Goal: Information Seeking & Learning: Learn about a topic

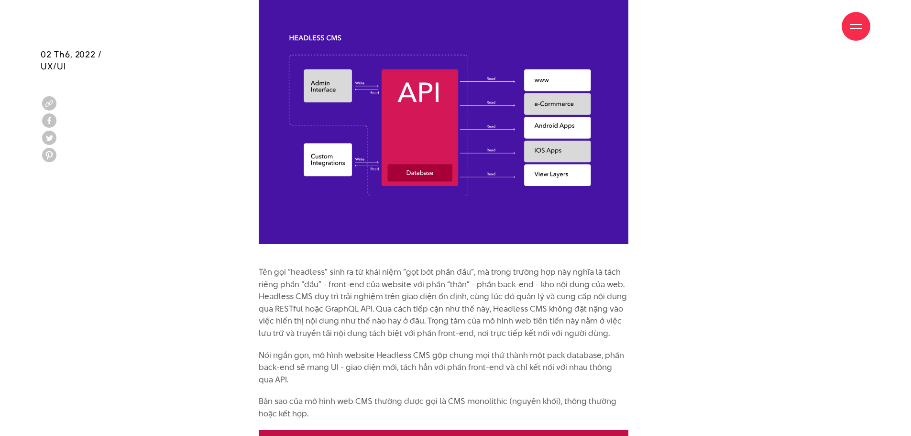
scroll to position [1018, 0]
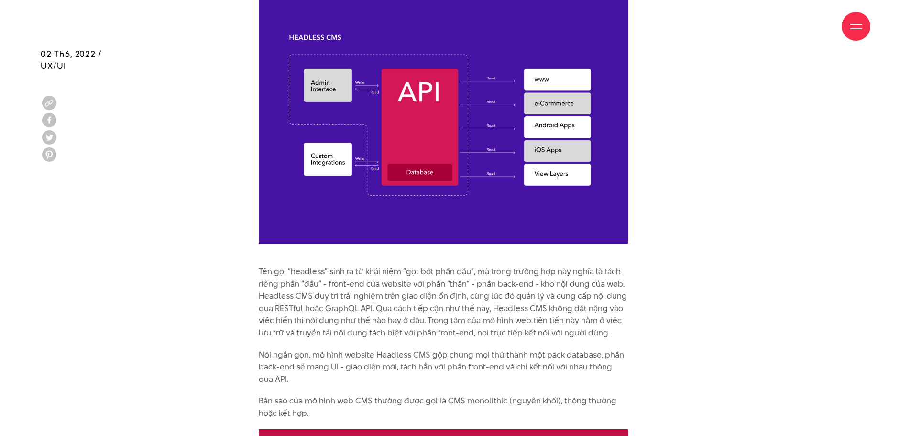
click at [340, 283] on p "Tên gọi “headless” sinh ra từ khái niệm “gọt bớt phần đầu”, mà trong trường hợp…" at bounding box center [444, 302] width 370 height 74
drag, startPoint x: 340, startPoint y: 283, endPoint x: 388, endPoint y: 283, distance: 47.8
click at [370, 283] on p "Tên gọi “headless” sinh ra từ khái niệm “gọt bớt phần đầu”, mà trong trường hợp…" at bounding box center [444, 302] width 370 height 74
click at [524, 284] on p "Tên gọi “headless” sinh ra từ khái niệm “gọt bớt phần đầu”, mà trong trường hợp…" at bounding box center [444, 302] width 370 height 74
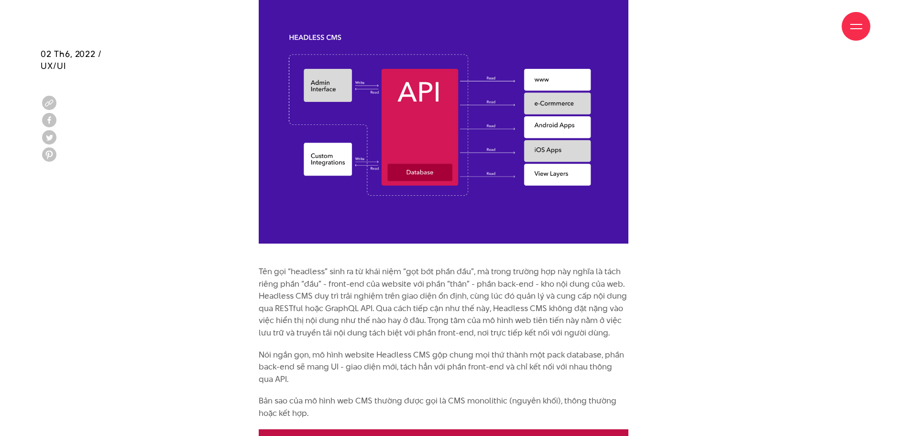
click at [337, 283] on p "Tên gọi “headless” sinh ra từ khái niệm “gọt bớt phần đầu”, mà trong trường hợp…" at bounding box center [444, 302] width 370 height 74
drag, startPoint x: 337, startPoint y: 283, endPoint x: 515, endPoint y: 281, distance: 178.4
click at [515, 281] on p "Tên gọi “headless” sinh ra từ khái niệm “gọt bớt phần đầu”, mà trong trường hợp…" at bounding box center [444, 302] width 370 height 74
click at [322, 297] on p "Tên gọi “headless” sinh ra từ khái niệm “gọt bớt phần đầu”, mà trong trường hợp…" at bounding box center [444, 302] width 370 height 74
drag, startPoint x: 322, startPoint y: 297, endPoint x: 548, endPoint y: 298, distance: 225.8
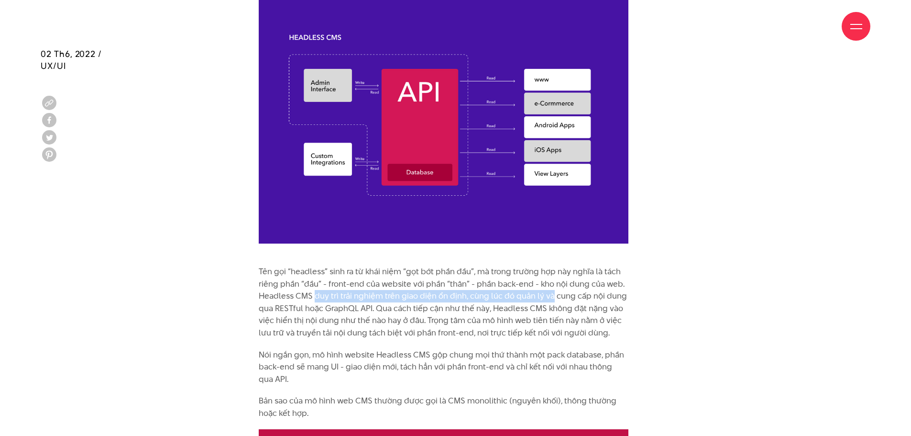
click at [548, 298] on p "Tên gọi “headless” sinh ra từ khái niệm “gọt bớt phần đầu”, mà trong trường hợp…" at bounding box center [444, 302] width 370 height 74
click at [483, 294] on p "Tên gọi “headless” sinh ra từ khái niệm “gọt bớt phần đầu”, mà trong trường hợp…" at bounding box center [444, 302] width 370 height 74
drag, startPoint x: 483, startPoint y: 294, endPoint x: 567, endPoint y: 294, distance: 84.2
click at [567, 294] on p "Tên gọi “headless” sinh ra từ khái niệm “gọt bớt phần đầu”, mà trong trường hợp…" at bounding box center [444, 302] width 370 height 74
click at [345, 308] on p "Tên gọi “headless” sinh ra từ khái niệm “gọt bớt phần đầu”, mà trong trường hợp…" at bounding box center [444, 302] width 370 height 74
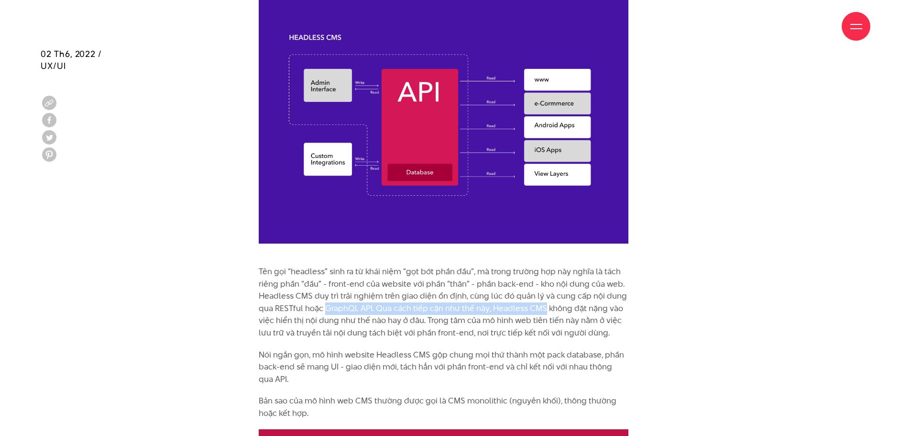
drag, startPoint x: 345, startPoint y: 308, endPoint x: 531, endPoint y: 309, distance: 186.1
click at [531, 309] on p "Tên gọi “headless” sinh ra từ khái niệm “gọt bớt phần đầu”, mà trong trường hợp…" at bounding box center [444, 302] width 370 height 74
drag, startPoint x: 531, startPoint y: 309, endPoint x: 336, endPoint y: 309, distance: 195.2
click at [336, 309] on p "Tên gọi “headless” sinh ra từ khái niệm “gọt bớt phần đầu”, mà trong trường hợp…" at bounding box center [444, 302] width 370 height 74
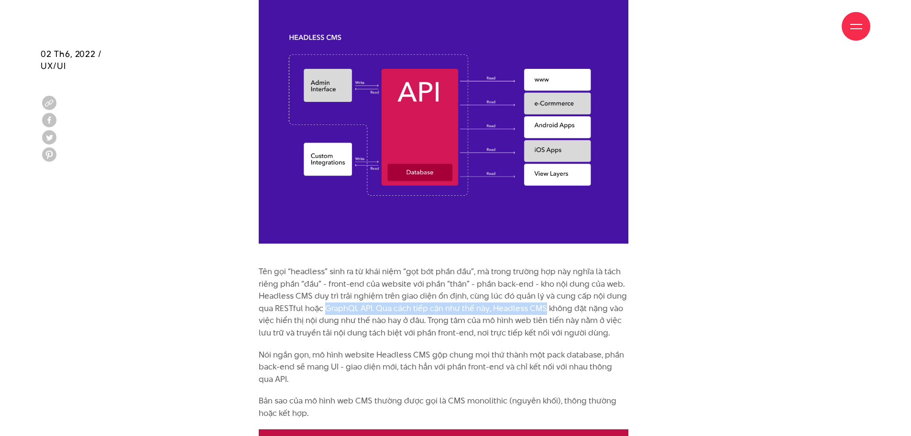
click at [391, 307] on p "Tên gọi “headless” sinh ra từ khái niệm “gọt bớt phần đầu”, mà trong trường hợp…" at bounding box center [444, 302] width 370 height 74
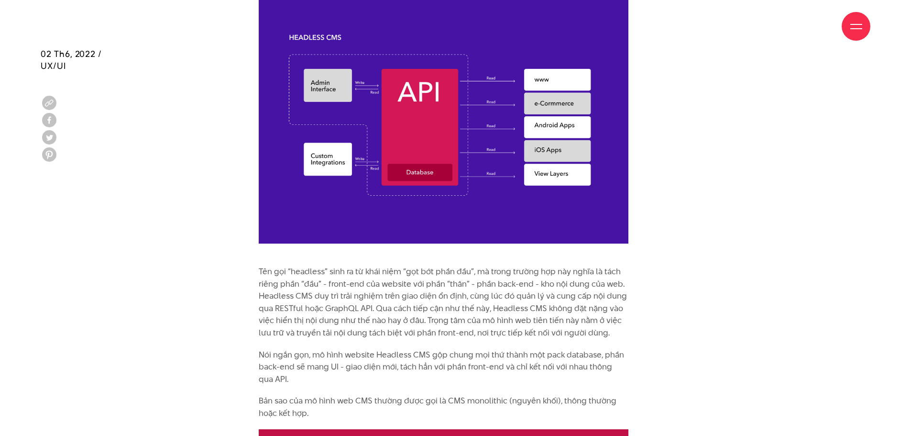
click at [382, 308] on p "Tên gọi “headless” sinh ra từ khái niệm “gọt bớt phần đầu”, mà trong trường hợp…" at bounding box center [444, 302] width 370 height 74
drag, startPoint x: 382, startPoint y: 308, endPoint x: 471, endPoint y: 306, distance: 89.0
click at [471, 306] on p "Tên gọi “headless” sinh ra từ khái niệm “gọt bớt phần đầu”, mà trong trường hợp…" at bounding box center [444, 302] width 370 height 74
click at [434, 320] on p "Tên gọi “headless” sinh ra từ khái niệm “gọt bớt phần đầu”, mà trong trường hợp…" at bounding box center [444, 302] width 370 height 74
drag, startPoint x: 434, startPoint y: 320, endPoint x: 508, endPoint y: 320, distance: 73.2
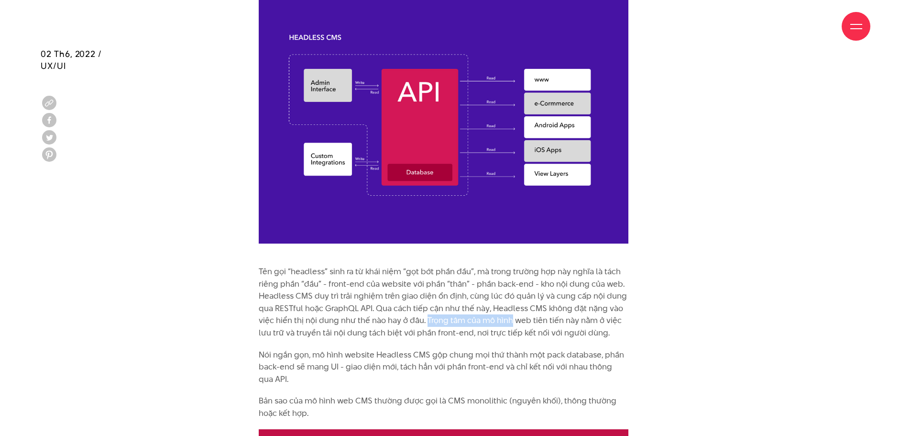
click at [508, 320] on p "Tên gọi “headless” sinh ra từ khái niệm “gọt bớt phần đầu”, mà trong trường hợp…" at bounding box center [444, 302] width 370 height 74
click at [265, 272] on p "Tên gọi “headless” sinh ra từ khái niệm “gọt bớt phần đầu”, mà trong trường hợp…" at bounding box center [444, 302] width 370 height 74
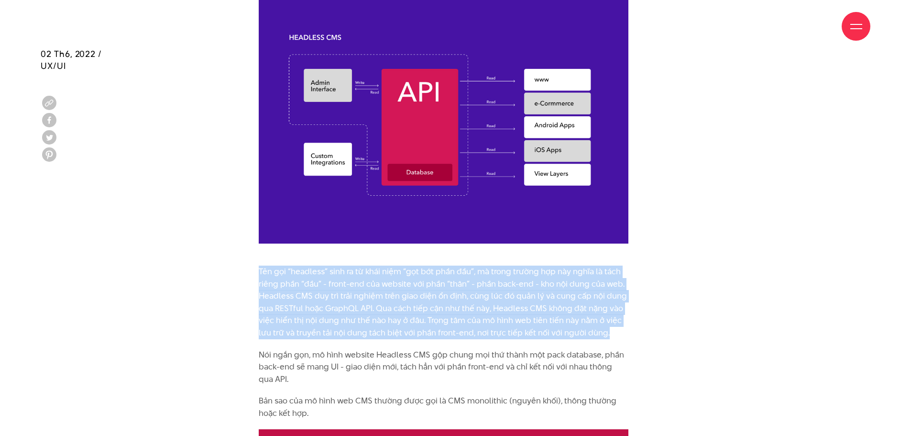
drag, startPoint x: 265, startPoint y: 272, endPoint x: 600, endPoint y: 334, distance: 340.6
click at [600, 334] on p "Tên gọi “headless” sinh ra từ khái niệm “gọt bớt phần đầu”, mà trong trường hợp…" at bounding box center [444, 302] width 370 height 74
click at [475, 308] on p "Tên gọi “headless” sinh ra từ khái niệm “gọt bớt phần đầu”, mà trong trường hợp…" at bounding box center [444, 302] width 370 height 74
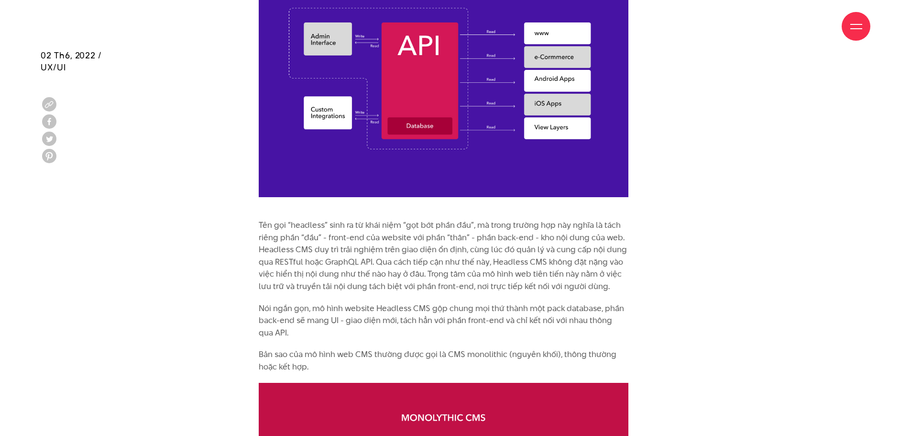
scroll to position [1066, 0]
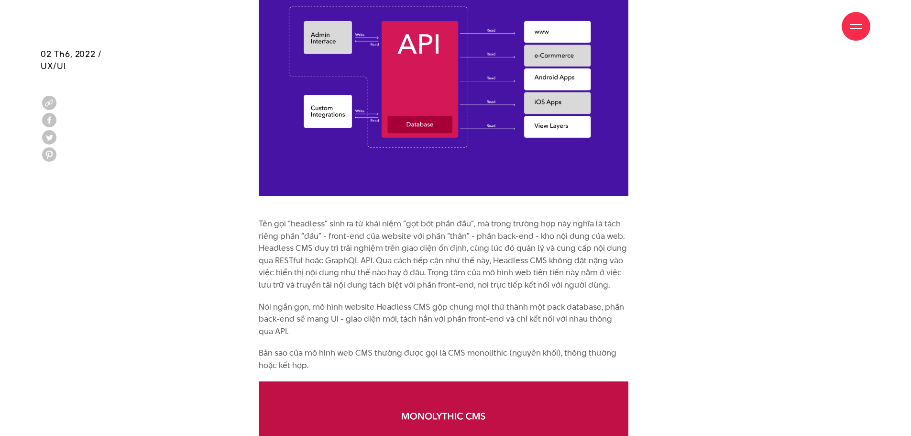
click at [348, 308] on p "Nói ngắn gọn, mô hình website Headless CMS gộp chung mọi thứ thành một pack dat…" at bounding box center [444, 319] width 370 height 37
drag, startPoint x: 348, startPoint y: 308, endPoint x: 509, endPoint y: 308, distance: 160.7
click at [509, 308] on p "Nói ngắn gọn, mô hình website Headless CMS gộp chung mọi thứ thành một pack dat…" at bounding box center [444, 319] width 370 height 37
click at [456, 318] on p "Nói ngắn gọn, mô hình website Headless CMS gộp chung mọi thứ thành một pack dat…" at bounding box center [444, 319] width 370 height 37
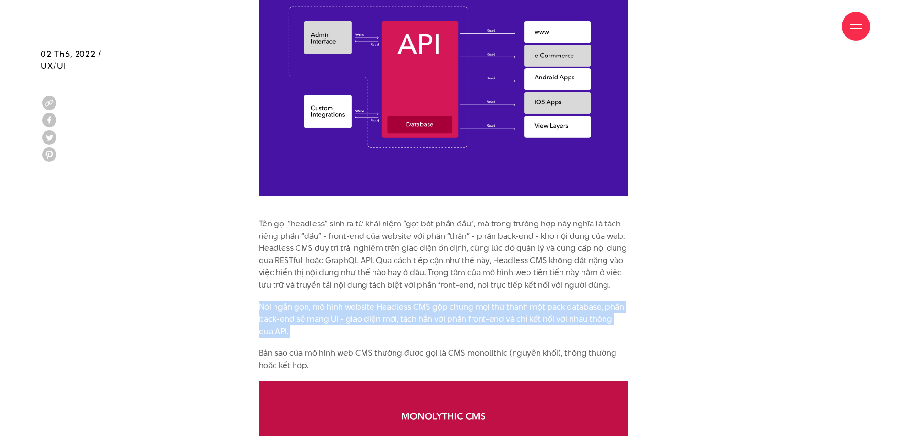
click at [456, 318] on p "Nói ngắn gọn, mô hình website Headless CMS gộp chung mọi thứ thành một pack dat…" at bounding box center [444, 319] width 370 height 37
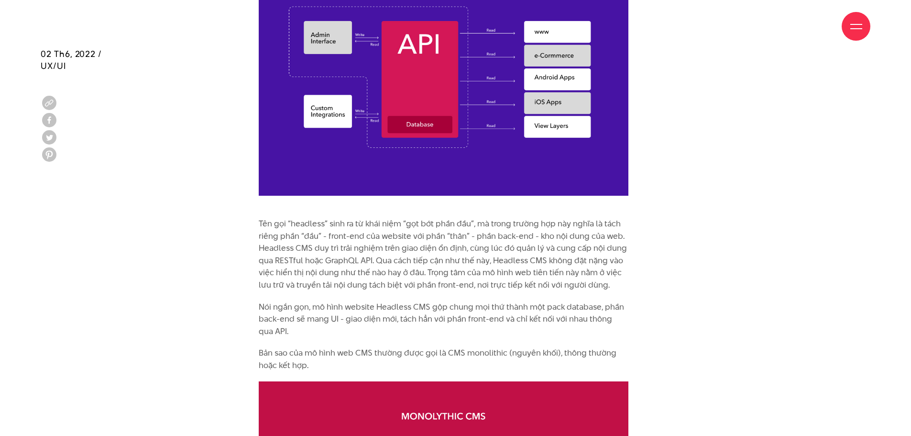
click at [444, 272] on p "Tên gọi “headless” sinh ra từ khái niệm “gọt bớt phần đầu”, mà trong trường hợp…" at bounding box center [444, 255] width 370 height 74
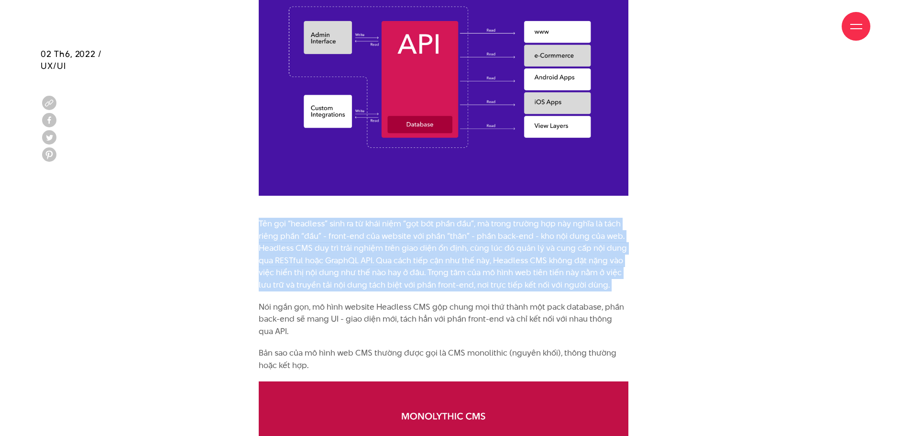
click at [444, 272] on p "Tên gọi “headless” sinh ra từ khái niệm “gọt bớt phần đầu”, mà trong trường hợp…" at bounding box center [444, 255] width 370 height 74
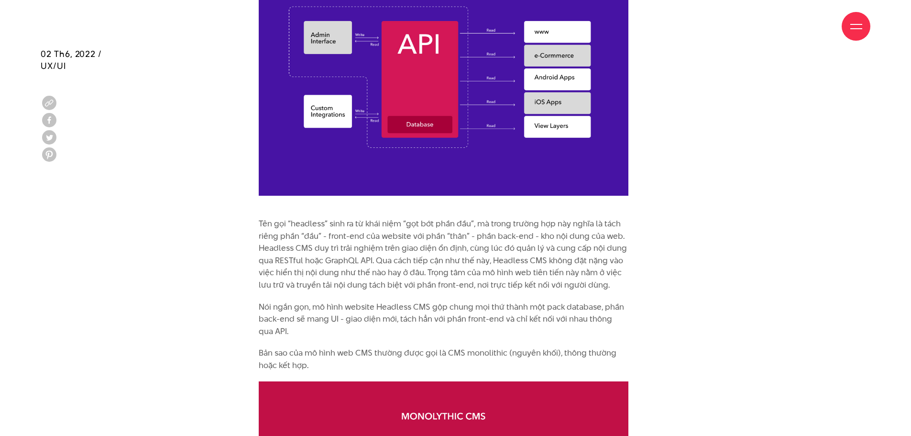
click at [444, 316] on p "Nói ngắn gọn, mô hình website Headless CMS gộp chung mọi thứ thành một pack dat…" at bounding box center [444, 319] width 370 height 37
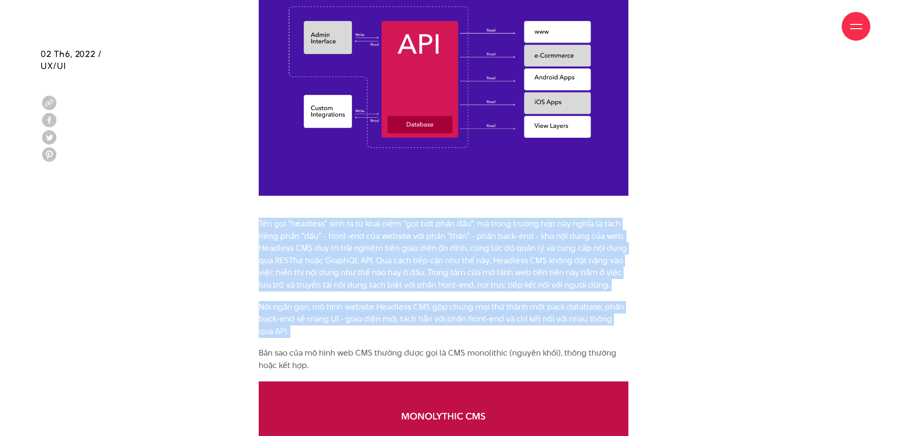
drag, startPoint x: 444, startPoint y: 316, endPoint x: 443, endPoint y: 272, distance: 44.0
click at [442, 272] on p "Tên gọi “headless” sinh ra từ khái niệm “gọt bớt phần đầu”, mà trong trường hợp…" at bounding box center [444, 255] width 370 height 74
drag, startPoint x: 442, startPoint y: 272, endPoint x: 439, endPoint y: 311, distance: 39.4
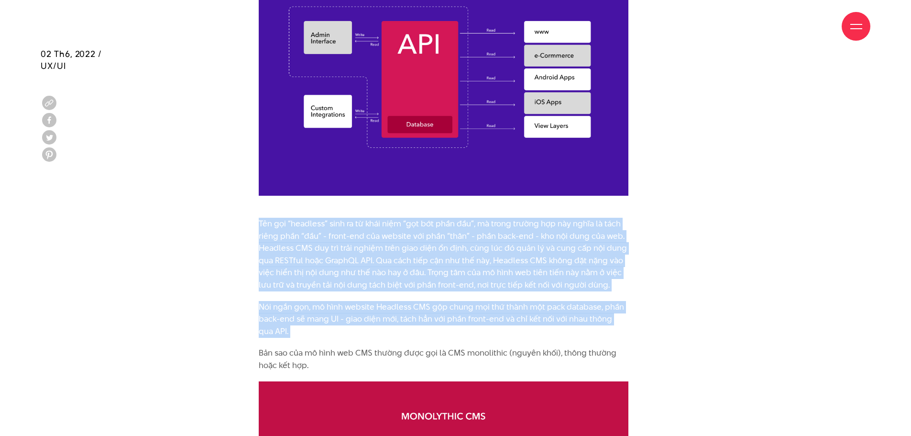
click at [439, 311] on p "Nói ngắn gọn, mô hình website Headless CMS gộp chung mọi thứ thành một pack dat…" at bounding box center [444, 319] width 370 height 37
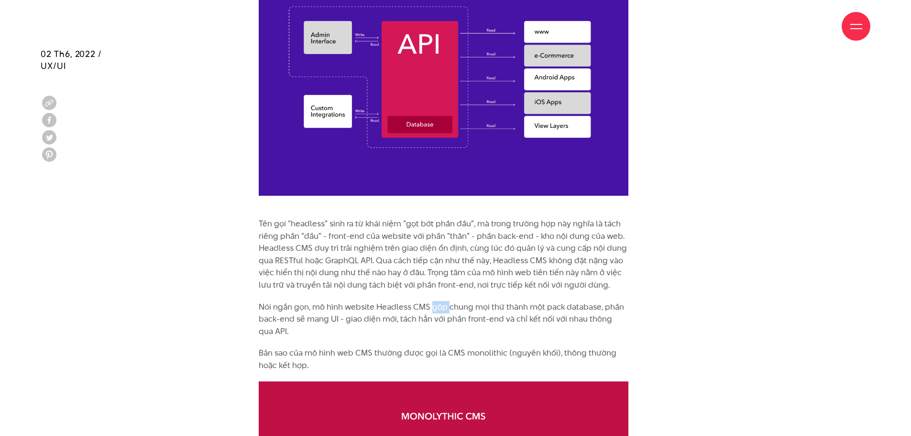
click at [439, 311] on p "Nói ngắn gọn, mô hình website Headless CMS gộp chung mọi thứ thành một pack dat…" at bounding box center [444, 319] width 370 height 37
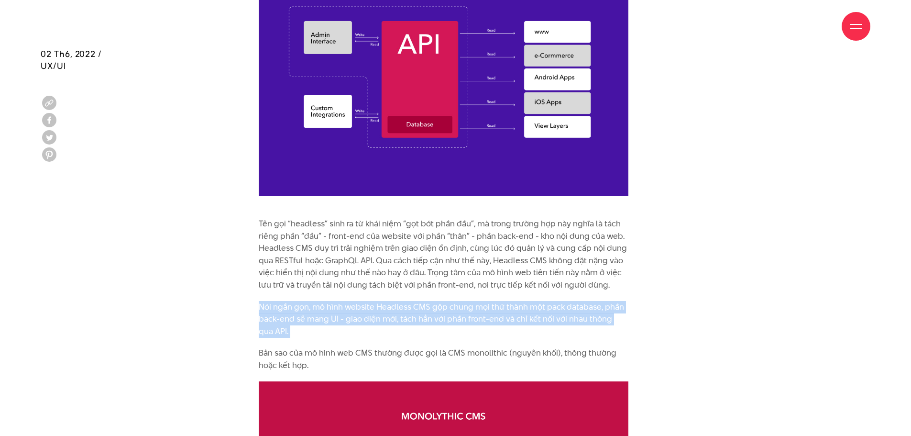
click at [439, 311] on p "Nói ngắn gọn, mô hình website Headless CMS gộp chung mọi thứ thành một pack dat…" at bounding box center [444, 319] width 370 height 37
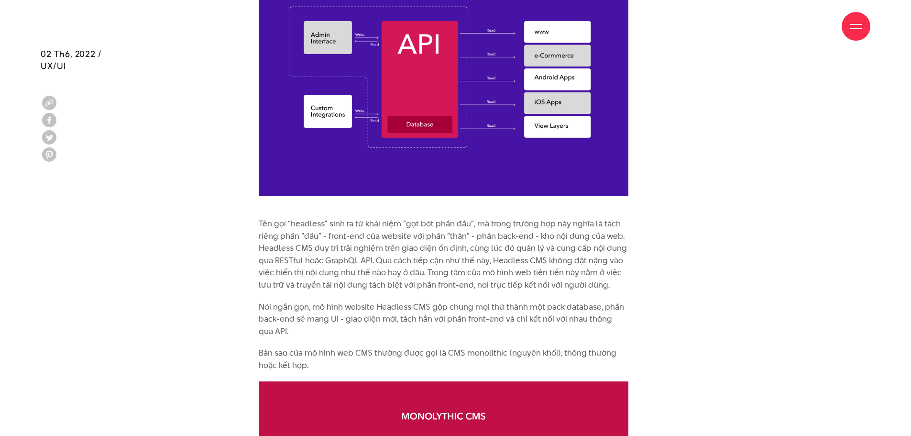
click at [440, 285] on p "Tên gọi “headless” sinh ra từ khái niệm “gọt bớt phần đầu”, mà trong trường hợp…" at bounding box center [444, 255] width 370 height 74
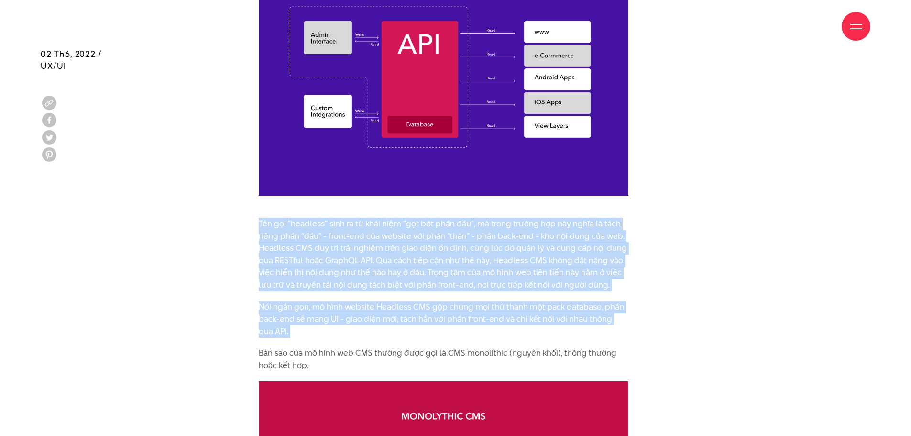
drag, startPoint x: 440, startPoint y: 285, endPoint x: 442, endPoint y: 306, distance: 21.1
click at [442, 306] on p "Nói ngắn gọn, mô hình website Headless CMS gộp chung mọi thứ thành một pack dat…" at bounding box center [444, 319] width 370 height 37
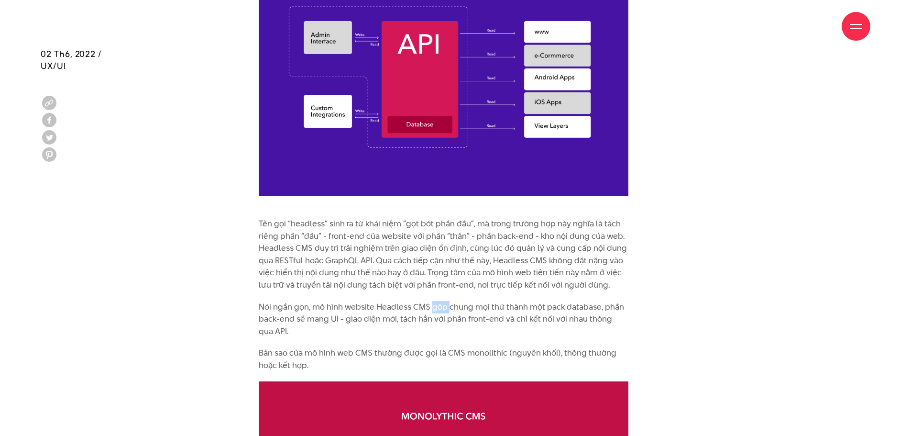
click at [442, 306] on p "Nói ngắn gọn, mô hình website Headless CMS gộp chung mọi thứ thành một pack dat…" at bounding box center [444, 319] width 370 height 37
click at [420, 286] on p "Tên gọi “headless” sinh ra từ khái niệm “gọt bớt phần đầu”, mà trong trường hợp…" at bounding box center [444, 255] width 370 height 74
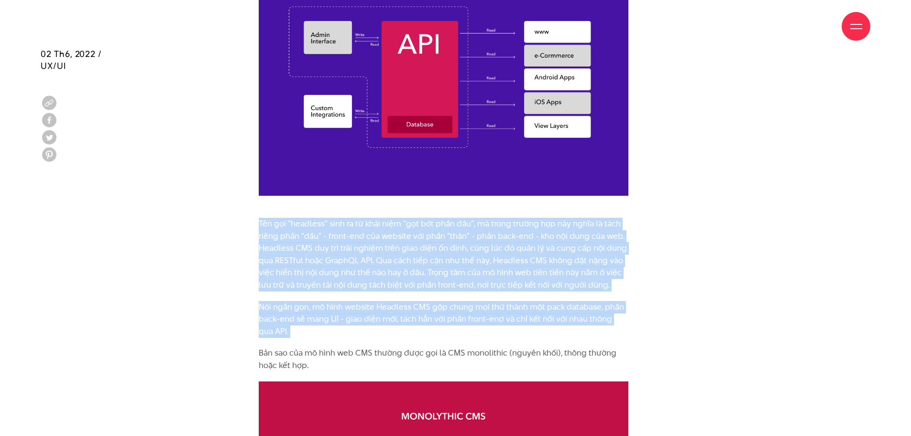
drag, startPoint x: 420, startPoint y: 286, endPoint x: 424, endPoint y: 301, distance: 15.7
click at [424, 301] on p "Nói ngắn gọn, mô hình website Headless CMS gộp chung mọi thứ thành một pack dat…" at bounding box center [444, 319] width 370 height 37
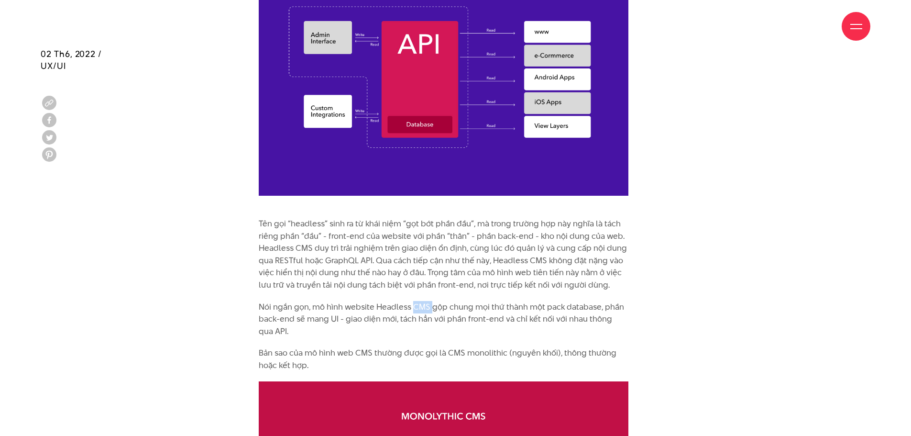
click at [424, 301] on p "Nói ngắn gọn, mô hình website Headless CMS gộp chung mọi thứ thành một pack dat…" at bounding box center [444, 319] width 370 height 37
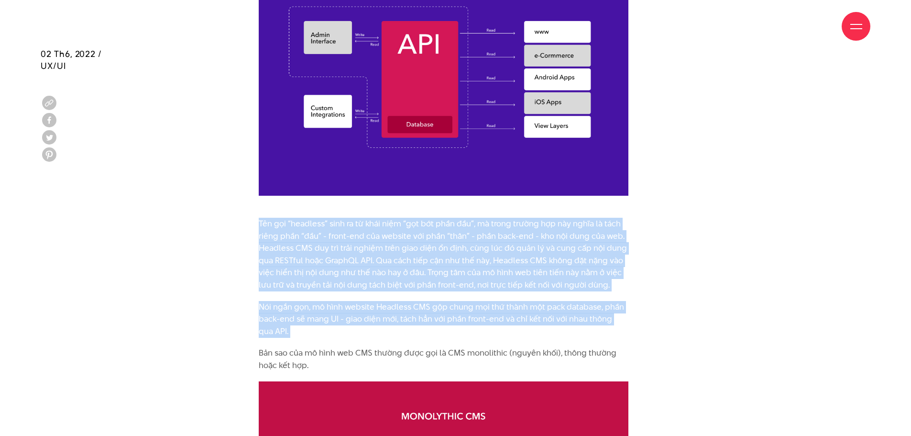
drag, startPoint x: 424, startPoint y: 301, endPoint x: 426, endPoint y: 279, distance: 21.6
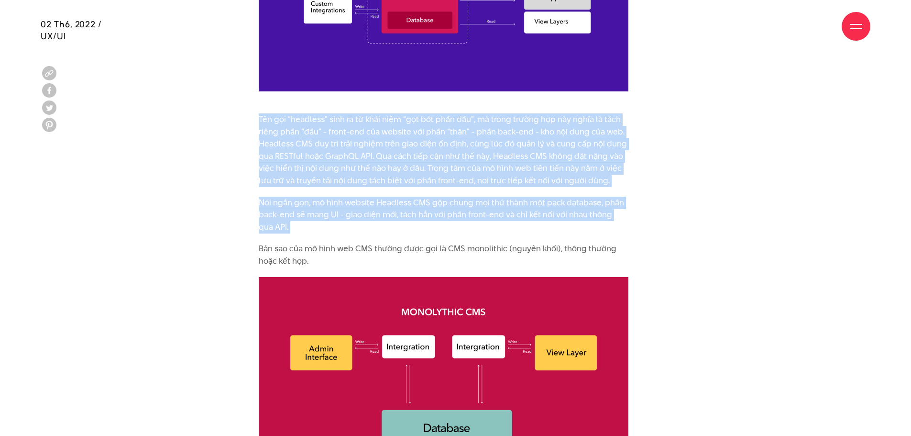
scroll to position [1210, 0]
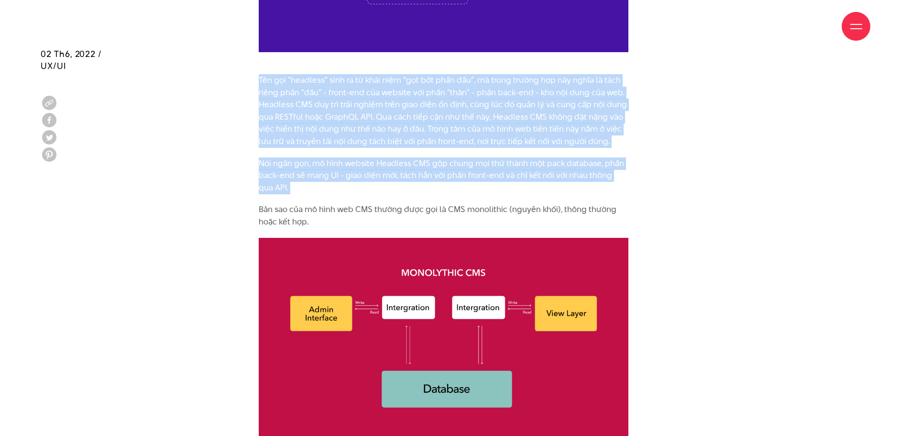
click at [430, 177] on p "Nói ngắn gọn, mô hình website Headless CMS gộp chung mọi thứ thành một pack dat…" at bounding box center [444, 175] width 370 height 37
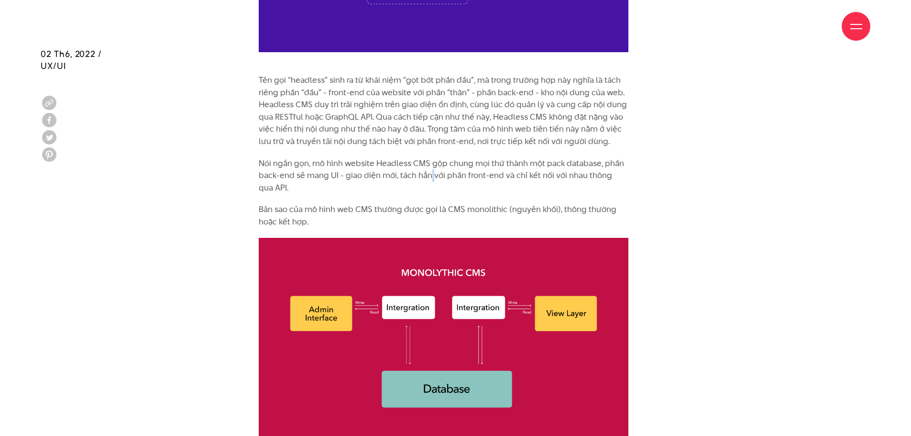
click at [430, 177] on p "Nói ngắn gọn, mô hình website Headless CMS gộp chung mọi thứ thành một pack dat…" at bounding box center [444, 175] width 370 height 37
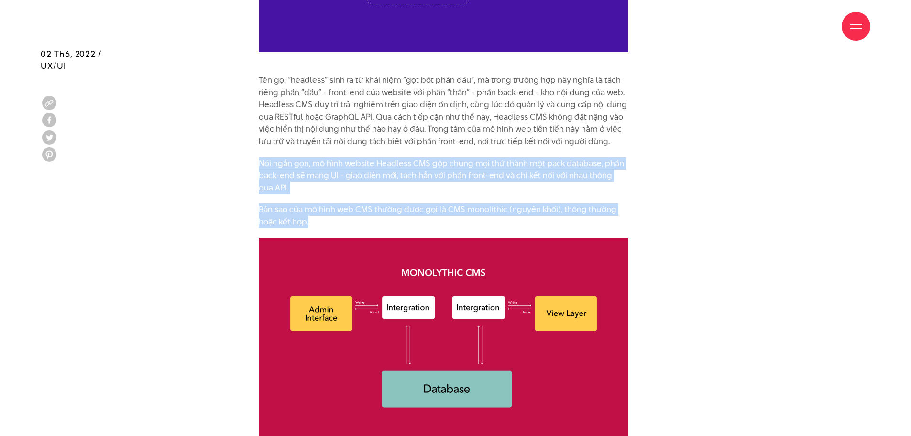
drag, startPoint x: 430, startPoint y: 177, endPoint x: 430, endPoint y: 207, distance: 29.7
click at [430, 207] on p "Bản sao của mô hình web CMS thường được gọi là CMS monolithic (nguyên khối), th…" at bounding box center [444, 215] width 370 height 24
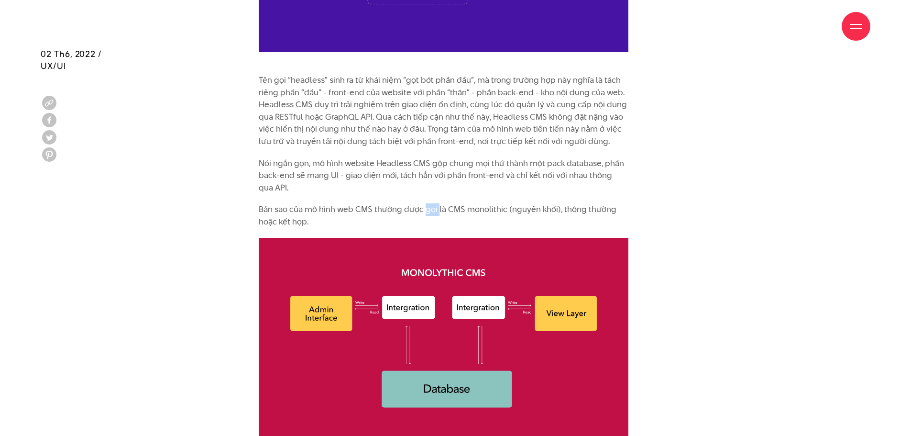
click at [430, 207] on p "Bản sao của mô hình web CMS thường được gọi là CMS monolithic (nguyên khối), th…" at bounding box center [444, 215] width 370 height 24
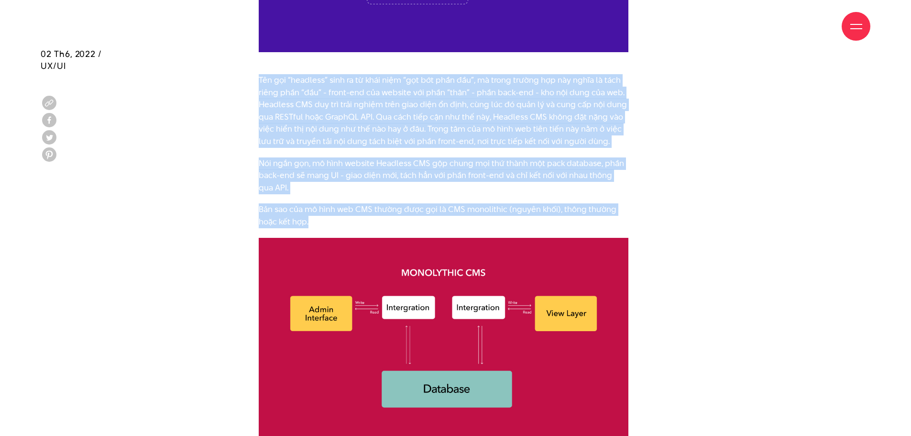
drag, startPoint x: 430, startPoint y: 207, endPoint x: 435, endPoint y: 125, distance: 81.5
click at [435, 125] on p "Tên gọi “headless” sinh ra từ khái niệm “gọt bớt phần đầu”, mà trong trường hợp…" at bounding box center [444, 111] width 370 height 74
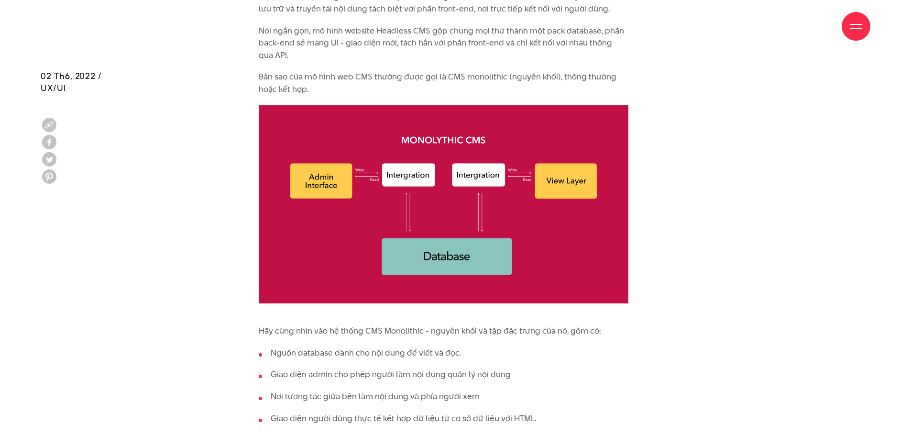
scroll to position [1449, 0]
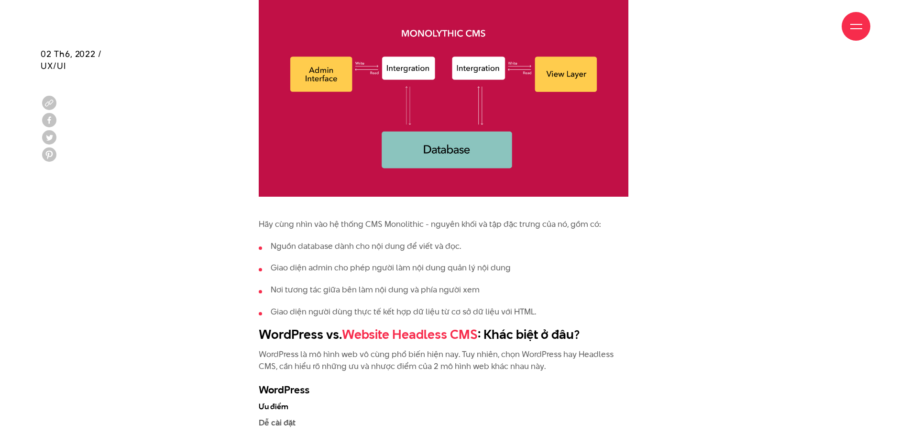
click at [405, 221] on p "Hãy cùng nhìn vào hệ thống CMS Monolithic - nguyên khối và tập đặc trưng của nó…" at bounding box center [444, 224] width 370 height 12
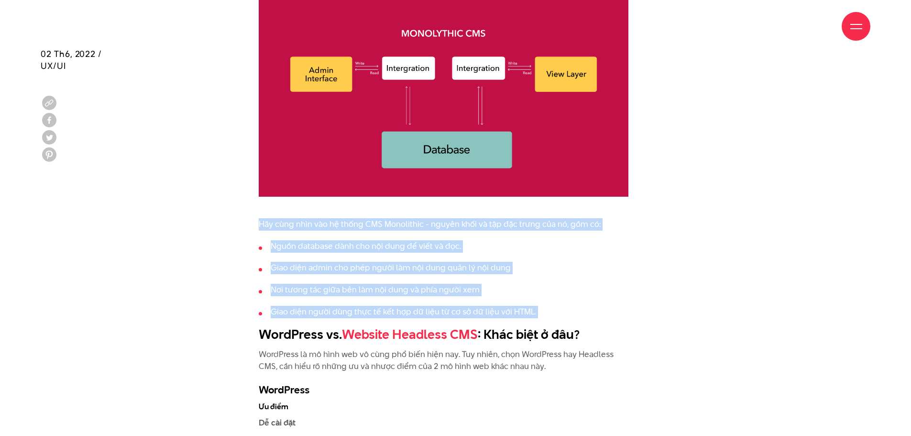
drag, startPoint x: 405, startPoint y: 221, endPoint x: 404, endPoint y: 311, distance: 90.4
click at [405, 268] on li "Giao diện admin cho phép người làm nội dung quản lý nội dung" at bounding box center [444, 268] width 370 height 12
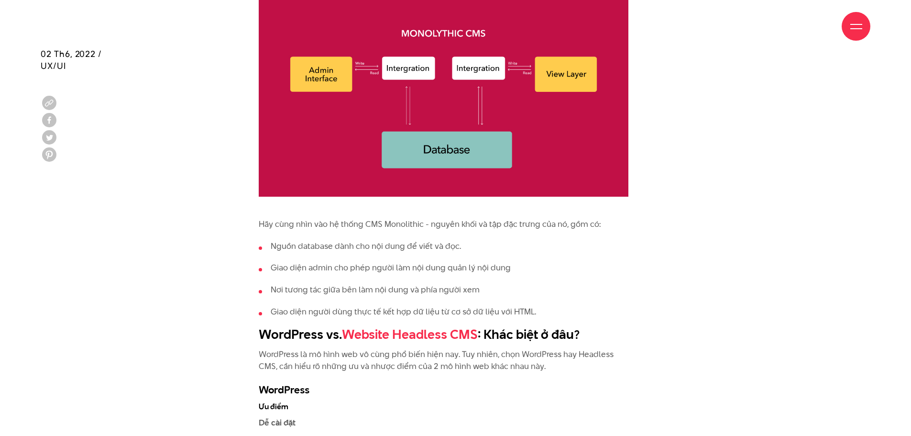
click at [368, 247] on li "Nguồn database dành cho nội dung để viết và đọc." at bounding box center [444, 246] width 370 height 12
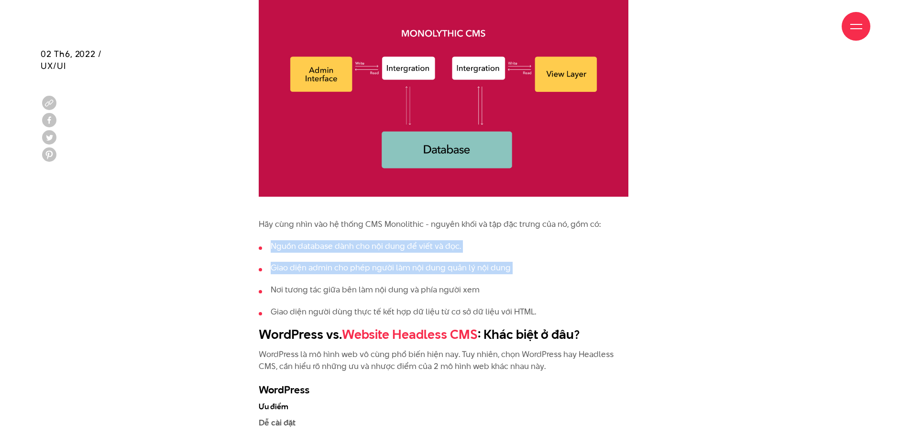
drag, startPoint x: 368, startPoint y: 247, endPoint x: 367, endPoint y: 283, distance: 35.9
click at [367, 276] on ul "Nguồn database dành cho nội dung để viết và đọc. Giao diện admin cho phép người…" at bounding box center [444, 278] width 370 height 77
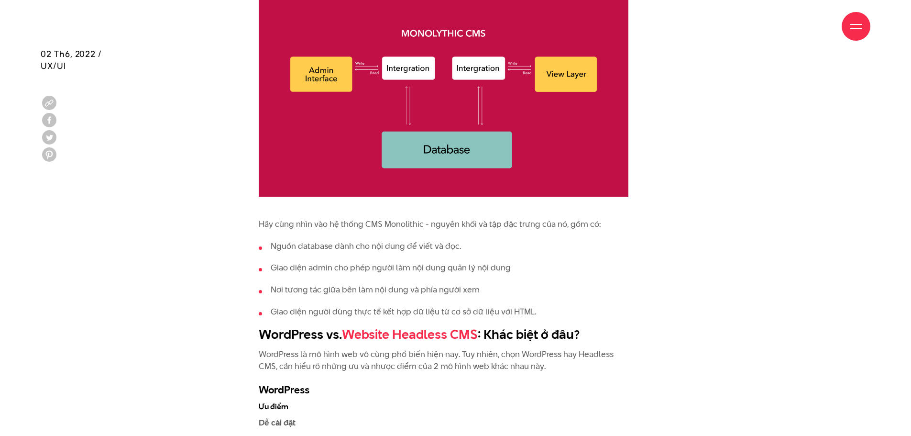
click at [356, 316] on li "Giao diện người dùng thực tế kết hợp dữ liệu từ cơ sở dữ liệu với HTML." at bounding box center [444, 312] width 370 height 12
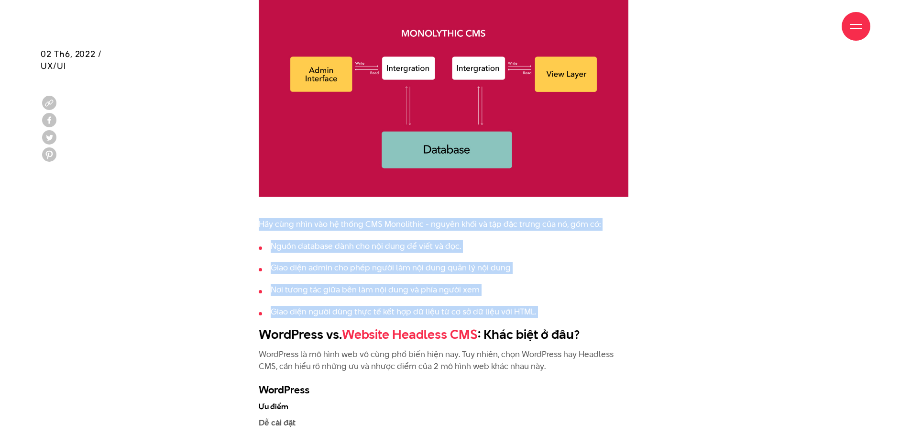
drag, startPoint x: 356, startPoint y: 316, endPoint x: 408, endPoint y: 223, distance: 105.8
click at [408, 223] on p "Hãy cùng nhìn vào hệ thống CMS Monolithic - nguyên khối và tập đặc trưng của nó…" at bounding box center [444, 224] width 370 height 12
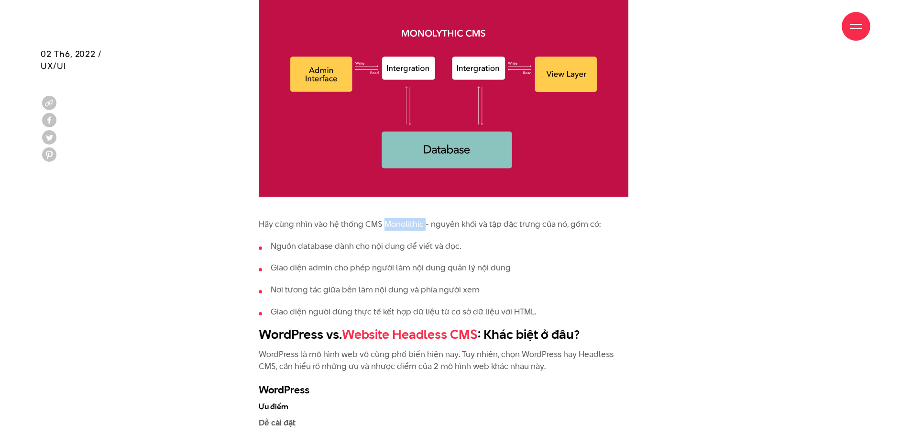
click at [408, 223] on p "Hãy cùng nhìn vào hệ thống CMS Monolithic - nguyên khối và tập đặc trưng của nó…" at bounding box center [444, 224] width 370 height 12
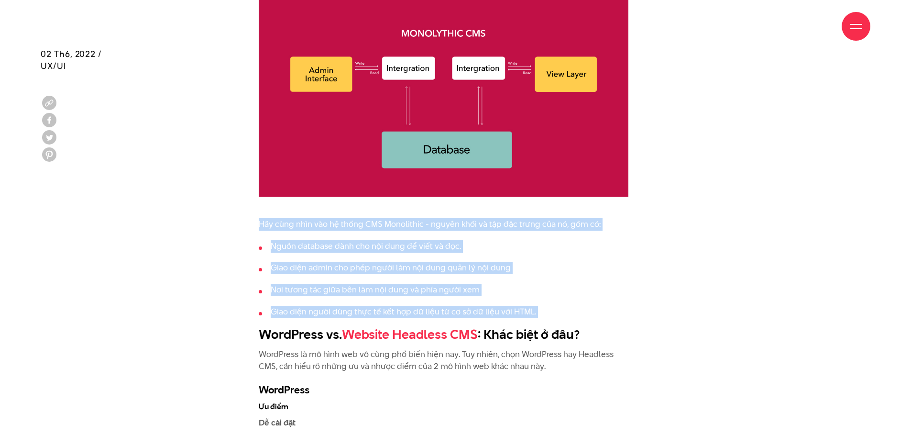
drag, startPoint x: 408, startPoint y: 223, endPoint x: 386, endPoint y: 309, distance: 88.8
click at [386, 309] on li "Giao diện người dùng thực tế kết hợp dữ liệu từ cơ sở dữ liệu với HTML." at bounding box center [444, 312] width 370 height 12
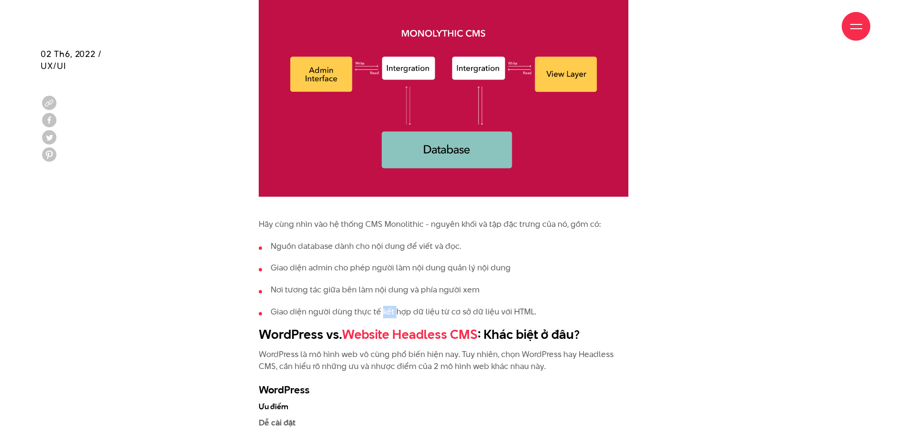
click at [386, 309] on li "Giao diện người dùng thực tế kết hợp dữ liệu từ cơ sở dữ liệu với HTML." at bounding box center [444, 312] width 370 height 12
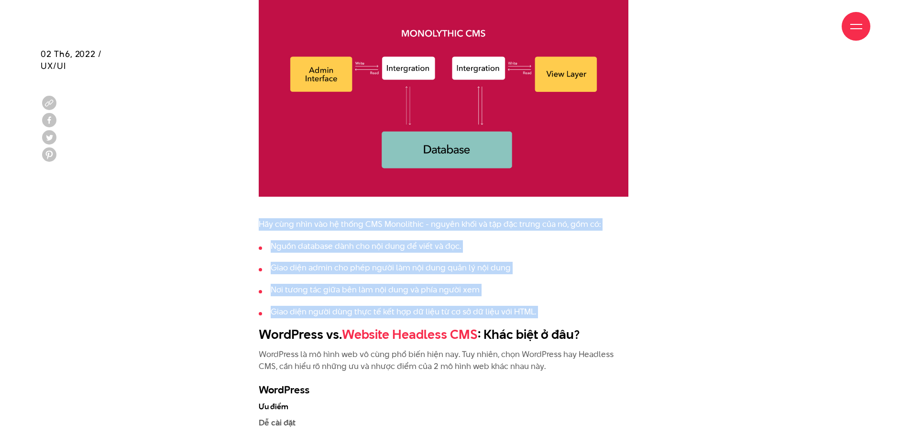
drag, startPoint x: 386, startPoint y: 309, endPoint x: 397, endPoint y: 218, distance: 92.0
click at [397, 218] on p "Hãy cùng nhìn vào hệ thống CMS Monolithic - nguyên khối và tập đặc trưng của nó…" at bounding box center [444, 224] width 370 height 12
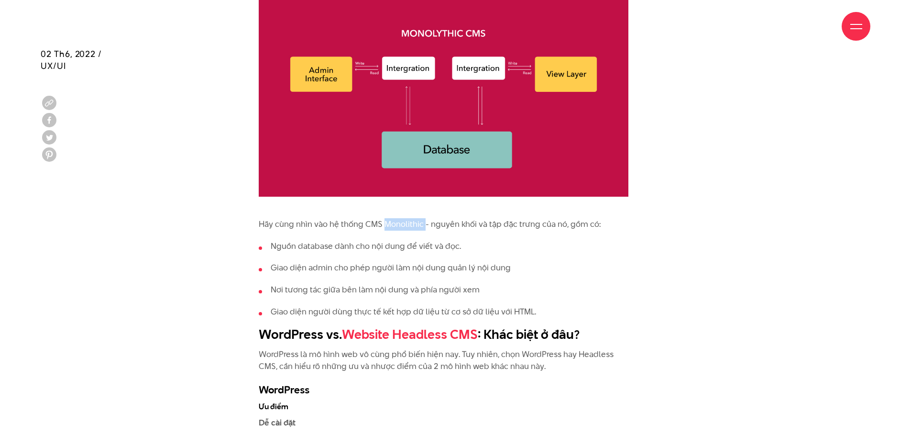
click at [397, 218] on p "Hãy cùng nhìn vào hệ thống CMS Monolithic - nguyên khối và tập đặc trưng của nó…" at bounding box center [444, 224] width 370 height 12
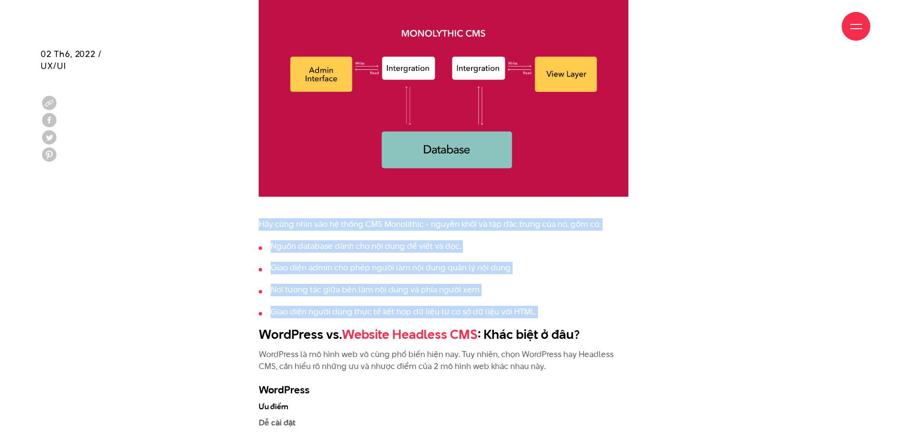
drag, startPoint x: 397, startPoint y: 218, endPoint x: 387, endPoint y: 305, distance: 87.1
click at [387, 305] on ul "Nguồn database dành cho nội dung để viết và đọc. Giao diện admin cho phép người…" at bounding box center [444, 278] width 370 height 77
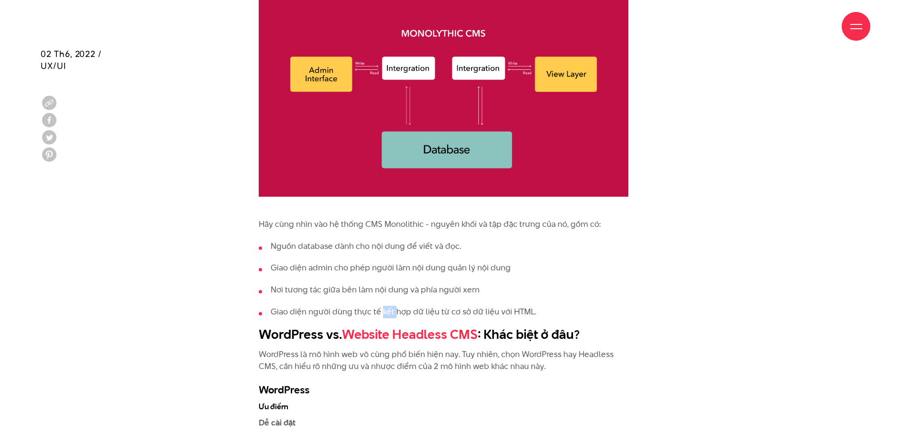
click at [387, 305] on ul "Nguồn database dành cho nội dung để viết và đọc. Giao diện admin cho phép người…" at bounding box center [444, 278] width 370 height 77
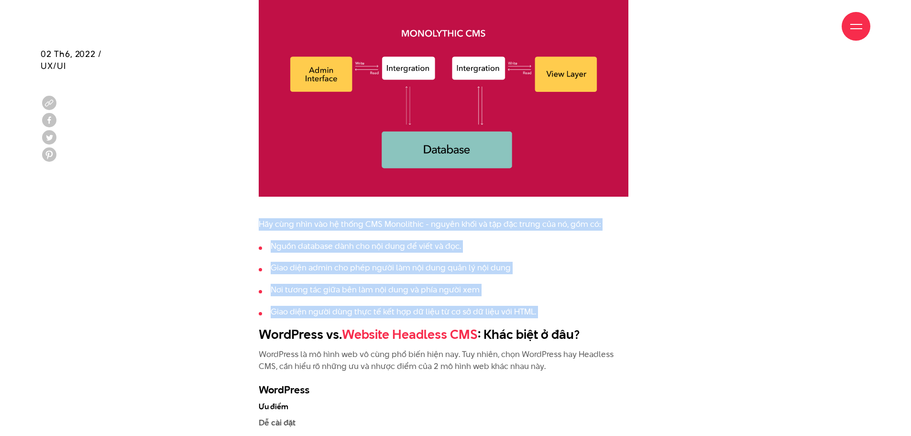
drag, startPoint x: 387, startPoint y: 305, endPoint x: 402, endPoint y: 230, distance: 76.6
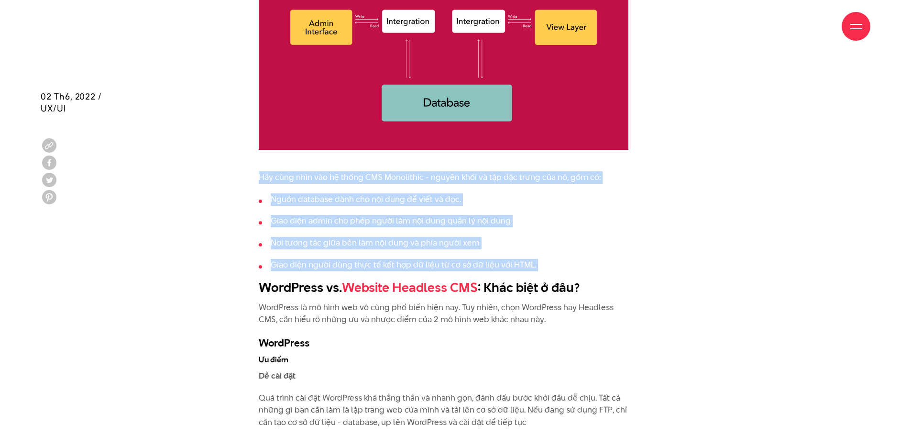
scroll to position [1592, 0]
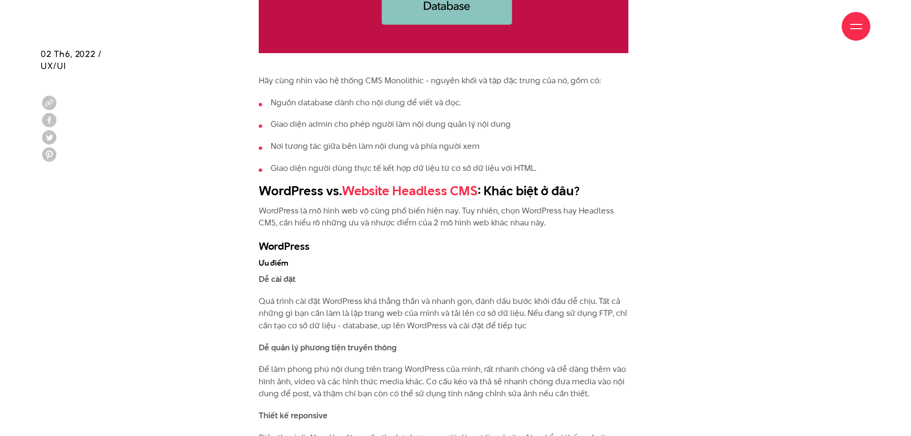
click at [286, 188] on h2 "WordPress vs. Website Headless CMS : Khác biệt ở đâu?" at bounding box center [444, 191] width 370 height 18
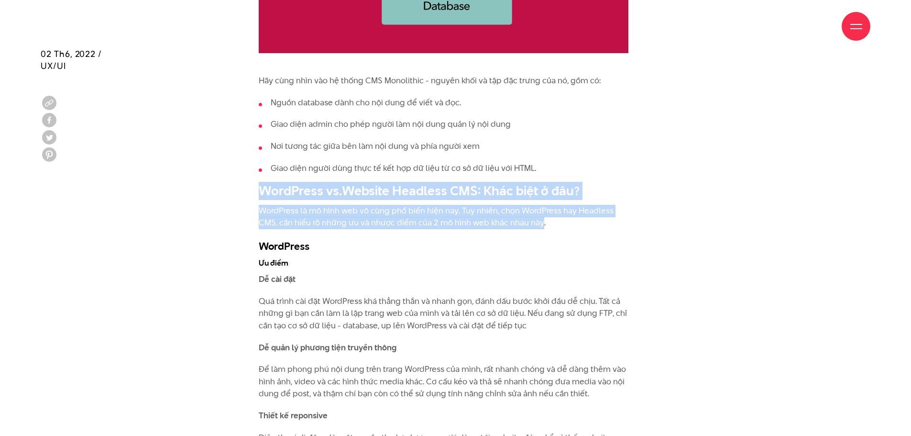
drag, startPoint x: 286, startPoint y: 188, endPoint x: 529, endPoint y: 225, distance: 245.8
click at [495, 199] on h2 "WordPress vs. Website Headless CMS : Khác biệt ở đâu?" at bounding box center [444, 191] width 370 height 18
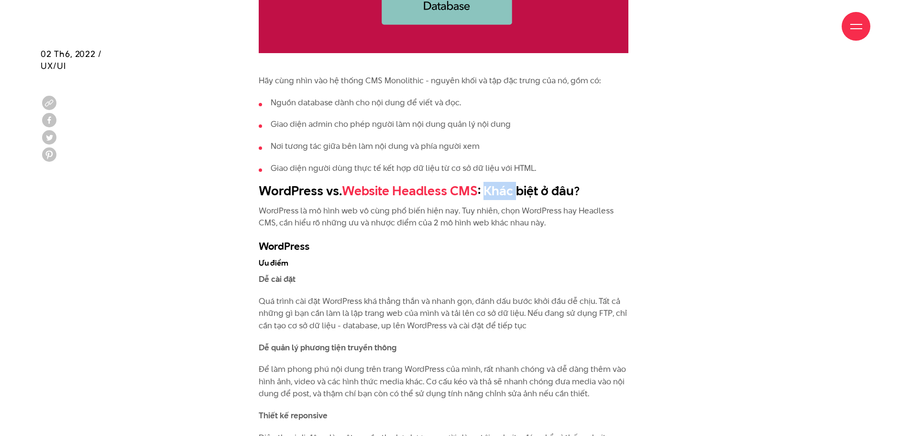
click at [495, 199] on h2 "WordPress vs. Website Headless CMS : Khác biệt ở đâu?" at bounding box center [444, 191] width 370 height 18
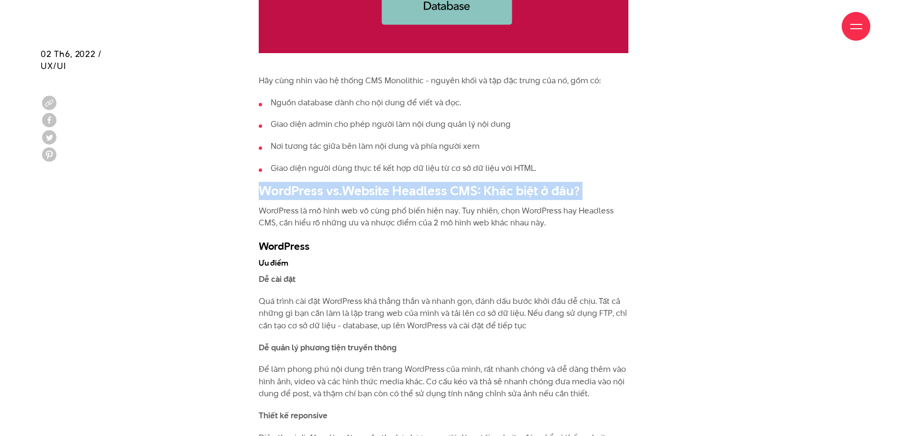
click at [495, 199] on h2 "WordPress vs. Website Headless CMS : Khác biệt ở đâu?" at bounding box center [444, 191] width 370 height 18
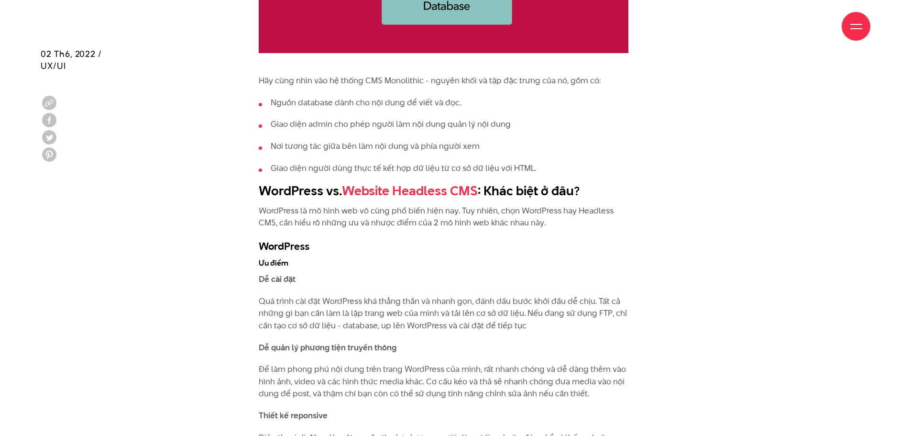
click at [435, 213] on p "WordPress là mô hình web vô cùng phổ biến hiện nay. Tuy nhiên, chọn WordPress h…" at bounding box center [444, 217] width 370 height 24
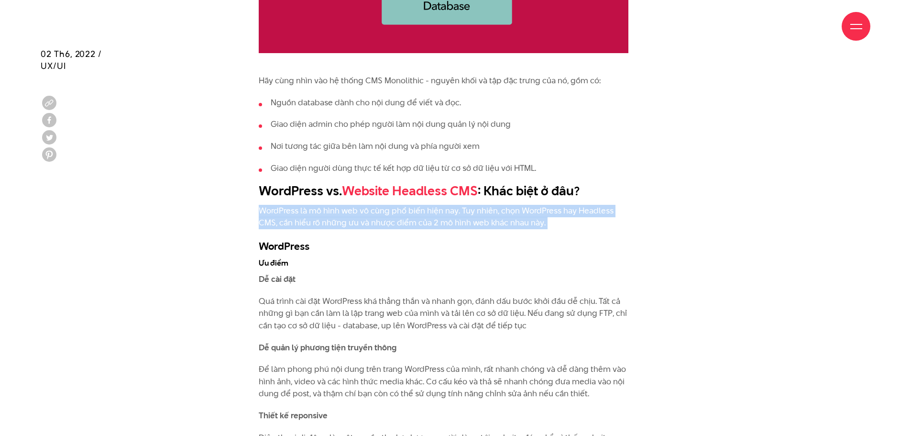
click at [435, 213] on p "WordPress là mô hình web vô cùng phổ biến hiện nay. Tuy nhiên, chọn WordPress h…" at bounding box center [444, 217] width 370 height 24
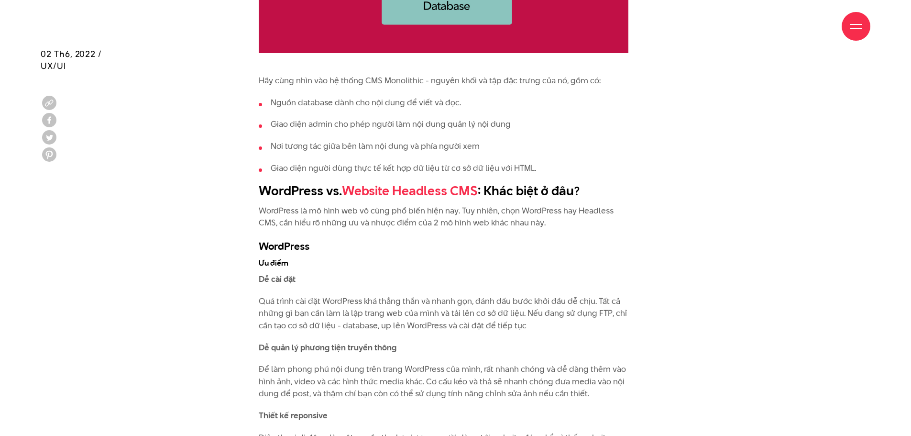
click at [287, 248] on h3 "WordPress" at bounding box center [444, 246] width 370 height 14
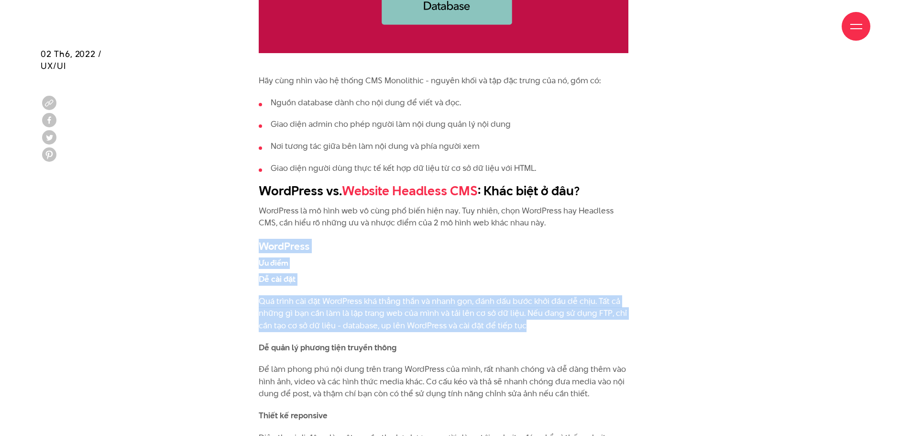
drag, startPoint x: 287, startPoint y: 248, endPoint x: 360, endPoint y: 320, distance: 103.2
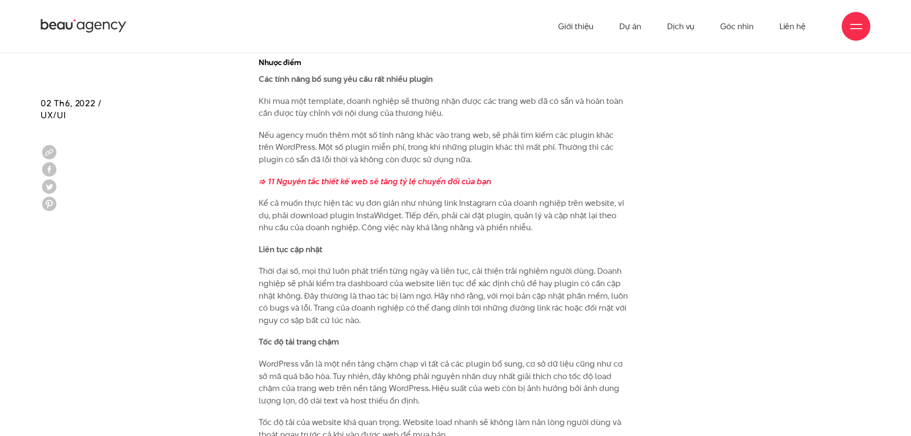
scroll to position [2406, 0]
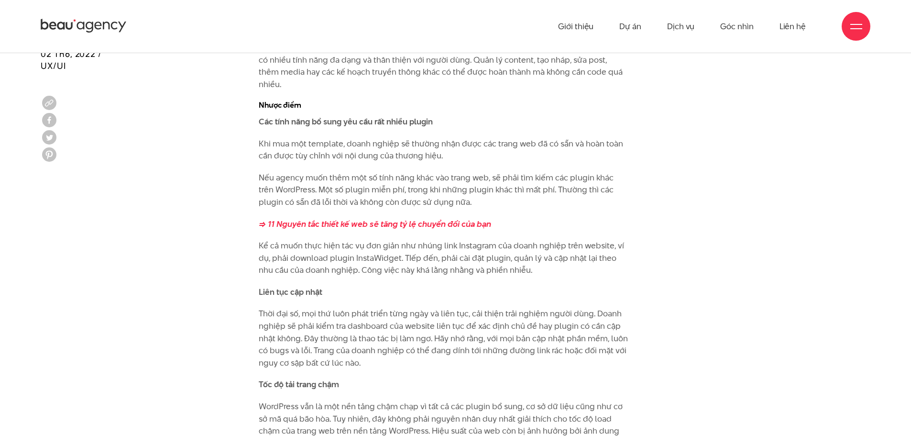
click at [420, 139] on p "Khi mua một template, doanh nghiệp sẽ thường nhận được các trang web đã có sẵn …" at bounding box center [444, 150] width 370 height 24
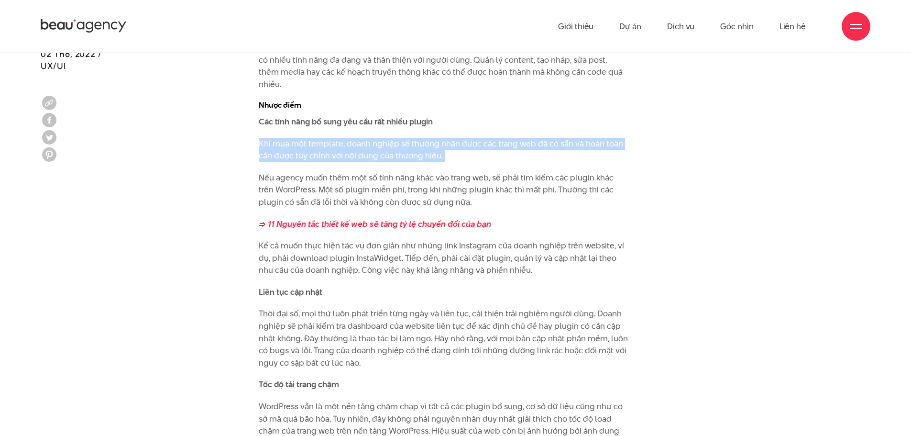
click at [420, 139] on p "Khi mua một template, doanh nghiệp sẽ thường nhận được các trang web đã có sẵn …" at bounding box center [444, 150] width 370 height 24
click at [420, 148] on p "Khi mua một template, doanh nghiệp sẽ thường nhận được các trang web đã có sẵn …" at bounding box center [444, 150] width 370 height 24
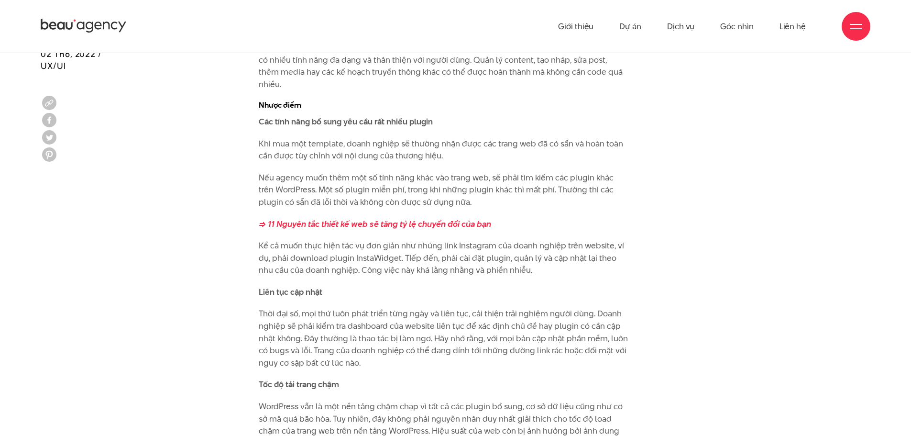
click at [429, 145] on p "Khi mua một template, doanh nghiệp sẽ thường nhận được các trang web đã có sẵn …" at bounding box center [444, 150] width 370 height 24
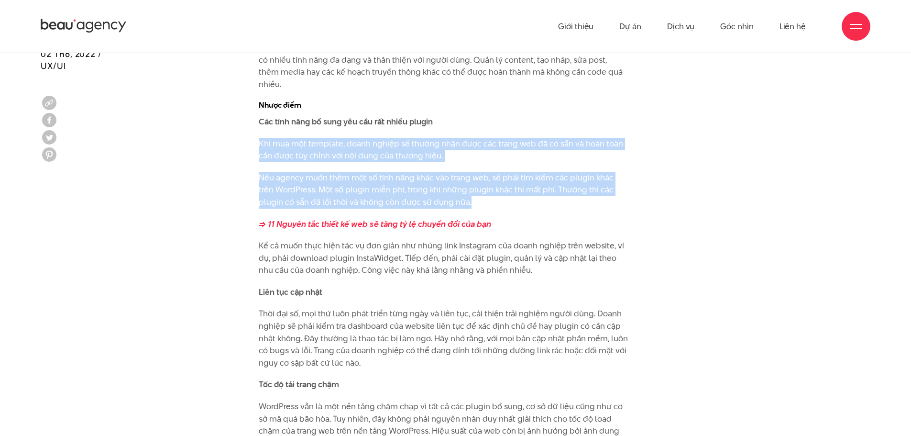
drag, startPoint x: 429, startPoint y: 145, endPoint x: 431, endPoint y: 171, distance: 25.9
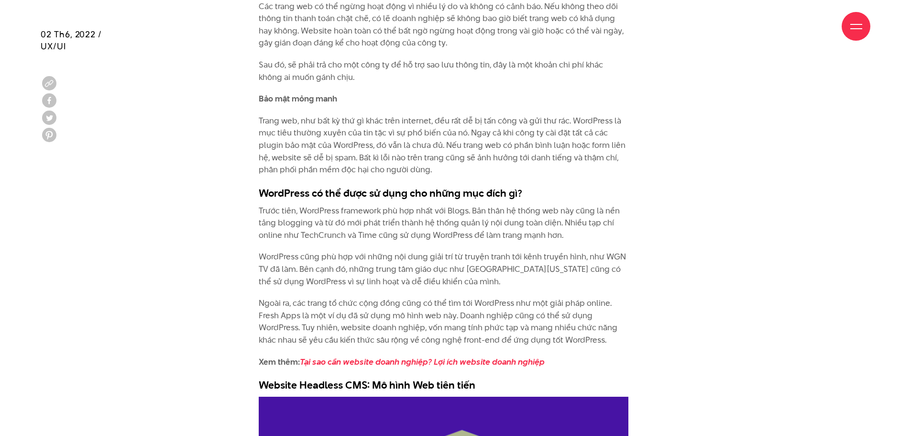
scroll to position [3027, 0]
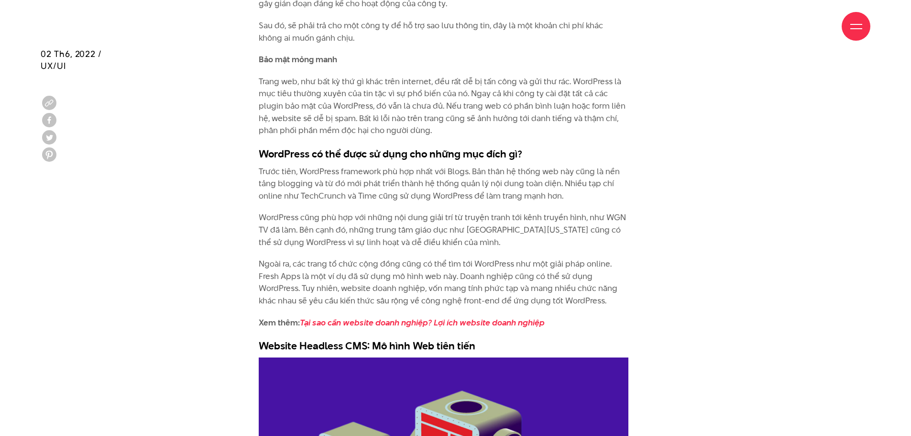
click at [275, 146] on h3 "WordPress có thể được sử dụng cho những mục đích gì?" at bounding box center [444, 153] width 370 height 14
drag, startPoint x: 275, startPoint y: 142, endPoint x: 545, endPoint y: 145, distance: 270.3
click at [545, 146] on h3 "WordPress có thể được sử dụng cho những mục đích gì?" at bounding box center [444, 153] width 370 height 14
click at [323, 166] on p "Trước tiên, WordPress framework phù hợp nhất với Blogs. Bản thân hệ thống web n…" at bounding box center [444, 184] width 370 height 37
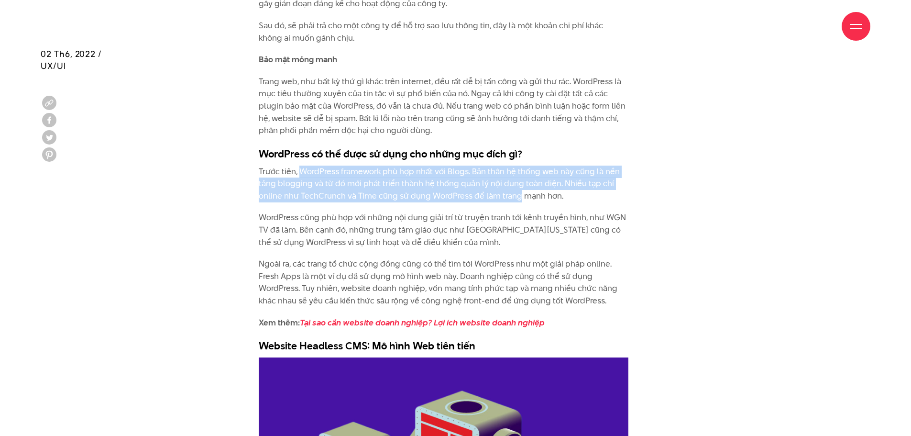
drag, startPoint x: 323, startPoint y: 159, endPoint x: 502, endPoint y: 183, distance: 181.0
click at [502, 183] on p "Trước tiên, WordPress framework phù hợp nhất với Blogs. Bản thân hệ thống web n…" at bounding box center [444, 184] width 370 height 37
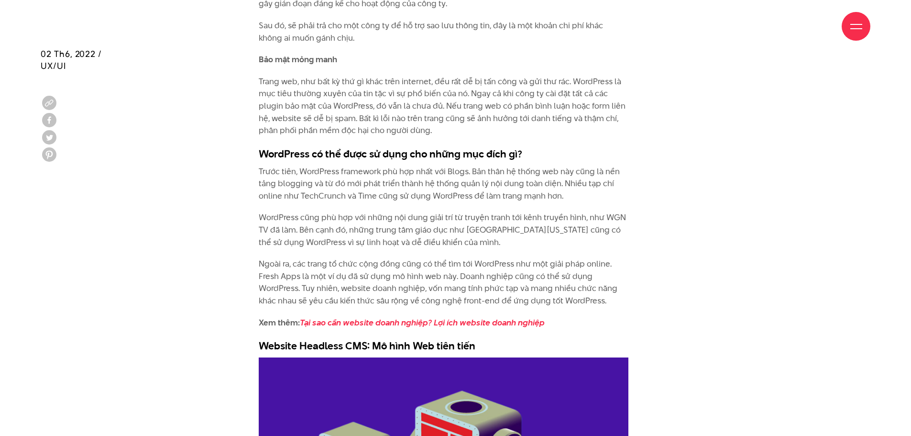
click at [415, 170] on p "Trước tiên, WordPress framework phù hợp nhất với Blogs. Bản thân hệ thống web n…" at bounding box center [444, 184] width 370 height 37
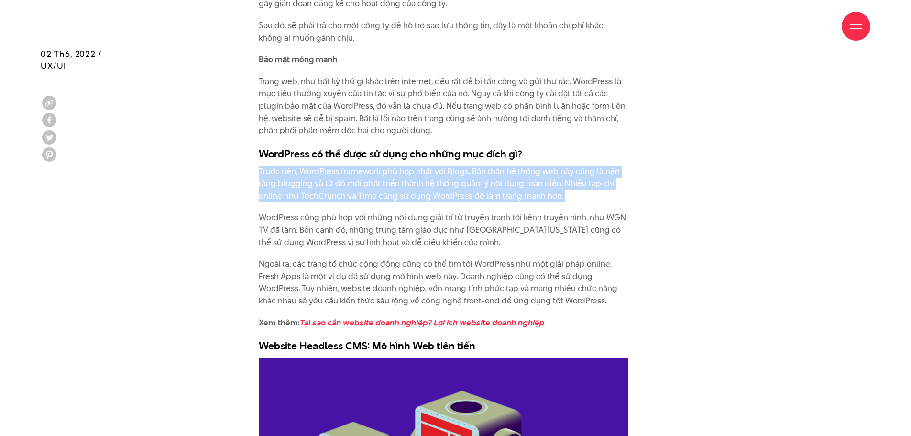
click at [415, 170] on p "Trước tiên, WordPress framework phù hợp nhất với Blogs. Bản thân hệ thống web n…" at bounding box center [444, 184] width 370 height 37
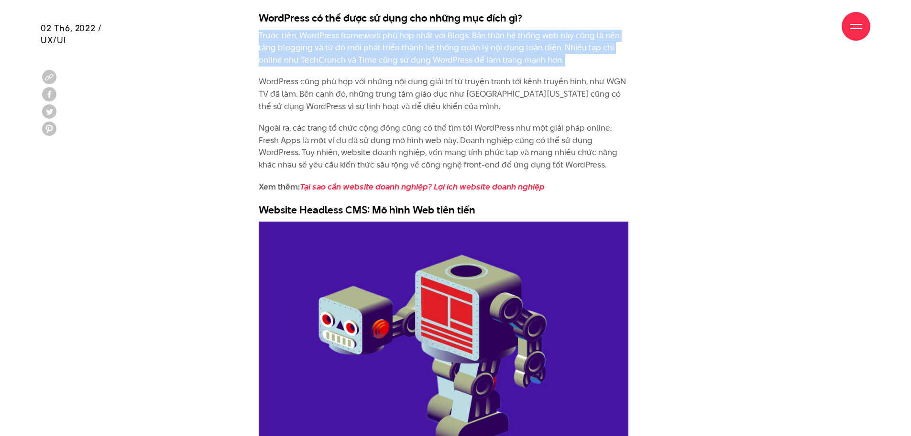
scroll to position [3171, 0]
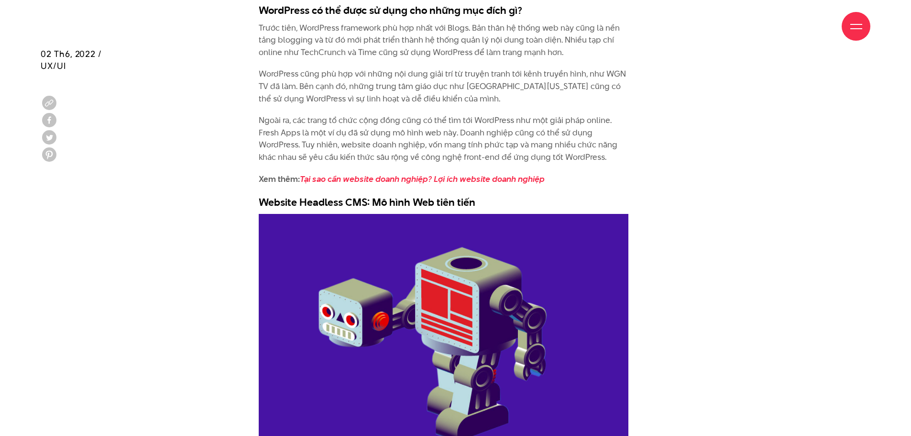
click at [289, 195] on h3 "Website Headless CMS: Mô hình Web tiên tiến" at bounding box center [444, 202] width 370 height 14
drag, startPoint x: 289, startPoint y: 194, endPoint x: 456, endPoint y: 194, distance: 166.5
click at [456, 195] on h3 "Website Headless CMS: Mô hình Web tiên tiến" at bounding box center [444, 202] width 370 height 14
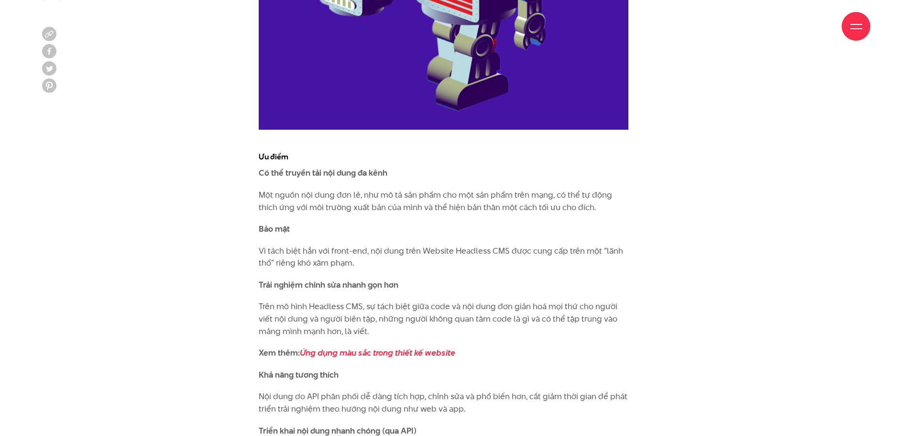
scroll to position [3506, 0]
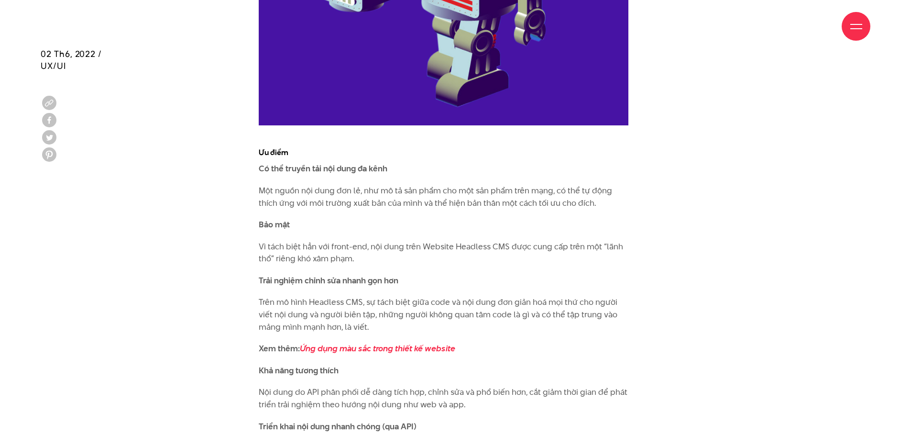
click at [264, 147] on h4 "Ưu điểm" at bounding box center [444, 152] width 370 height 11
drag, startPoint x: 264, startPoint y: 141, endPoint x: 387, endPoint y: 155, distance: 123.7
click at [264, 185] on p "Một nguồn nội dung đơn lẻ, như mô tả sản phẩm cho một sản phẩm trên mạng, có th…" at bounding box center [444, 197] width 370 height 24
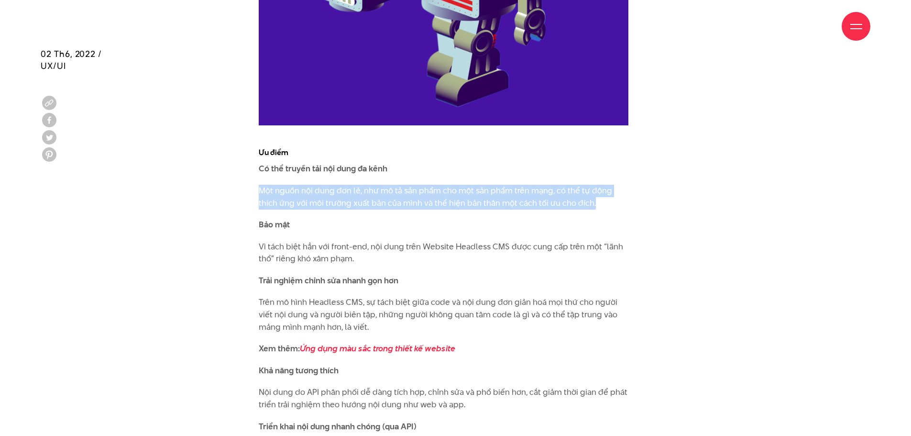
drag, startPoint x: 264, startPoint y: 180, endPoint x: 602, endPoint y: 193, distance: 338.5
click at [602, 193] on p "Một nguồn nội dung đơn lẻ, như mô tả sản phẩm cho một sản phẩm trên mạng, có th…" at bounding box center [444, 197] width 370 height 24
click at [363, 185] on p "Một nguồn nội dung đơn lẻ, như mô tả sản phẩm cho một sản phẩm trên mạng, có th…" at bounding box center [444, 197] width 370 height 24
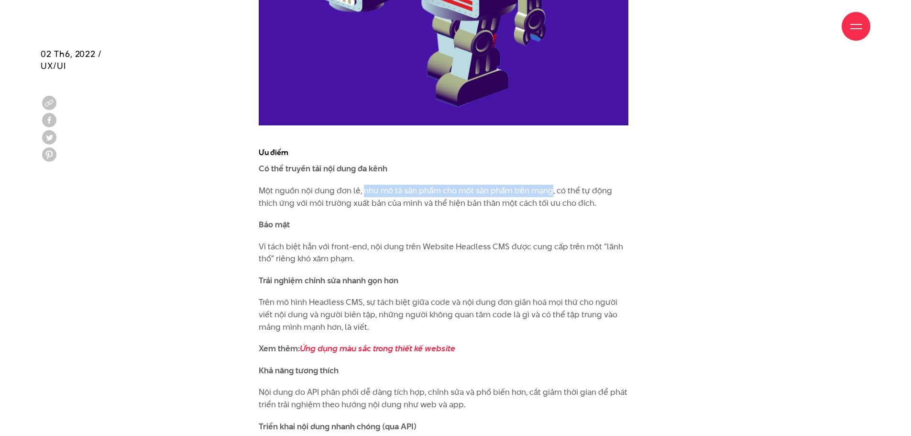
drag, startPoint x: 363, startPoint y: 176, endPoint x: 537, endPoint y: 177, distance: 174.1
click at [537, 185] on p "Một nguồn nội dung đơn lẻ, như mô tả sản phẩm cho một sản phẩm trên mạng, có th…" at bounding box center [444, 197] width 370 height 24
click at [539, 192] on p "Một nguồn nội dung đơn lẻ, như mô tả sản phẩm cho một sản phẩm trên mạng, có th…" at bounding box center [444, 197] width 370 height 24
click at [372, 241] on p "Vì tách biệt hẳn với front-end, nội dung trên Website Headless CMS được cung cấ…" at bounding box center [444, 253] width 370 height 24
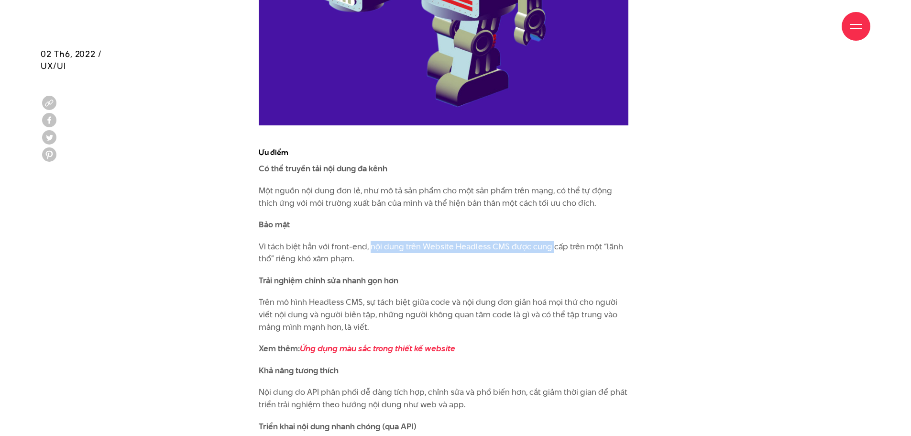
drag, startPoint x: 372, startPoint y: 238, endPoint x: 546, endPoint y: 232, distance: 174.2
click at [546, 241] on p "Vì tách biệt hẳn với front-end, nội dung trên Website Headless CMS được cung cấ…" at bounding box center [444, 253] width 370 height 24
drag, startPoint x: 546, startPoint y: 232, endPoint x: 370, endPoint y: 238, distance: 176.1
click at [370, 241] on p "Vì tách biệt hẳn với front-end, nội dung trên Website Headless CMS được cung cấ…" at bounding box center [444, 253] width 370 height 24
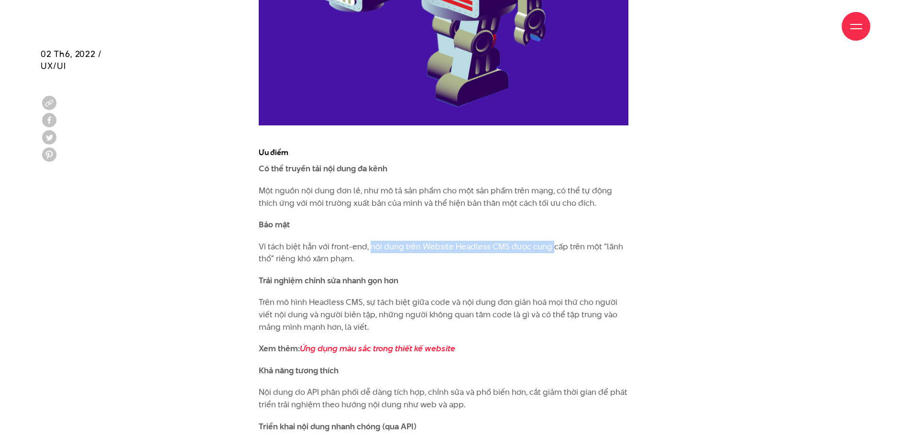
click at [428, 241] on p "Vì tách biệt hẳn với front-end, nội dung trên Website Headless CMS được cung cấ…" at bounding box center [444, 253] width 370 height 24
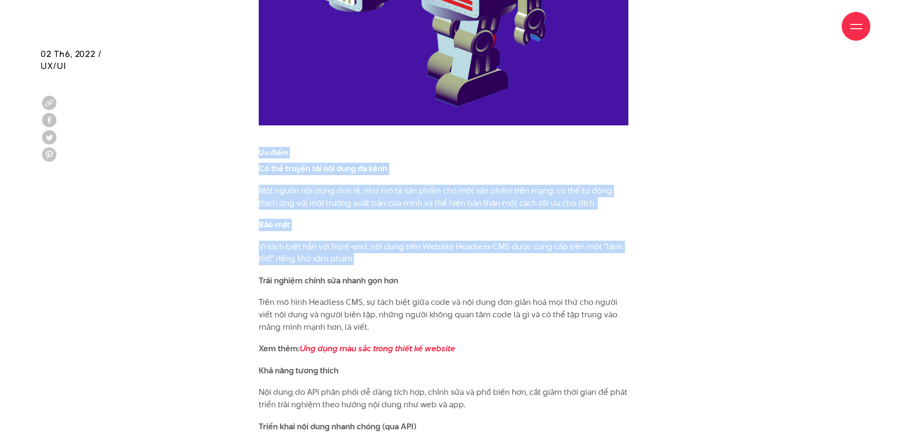
drag, startPoint x: 428, startPoint y: 237, endPoint x: 264, endPoint y: 144, distance: 188.1
click at [264, 147] on h4 "Ưu điểm" at bounding box center [444, 152] width 370 height 11
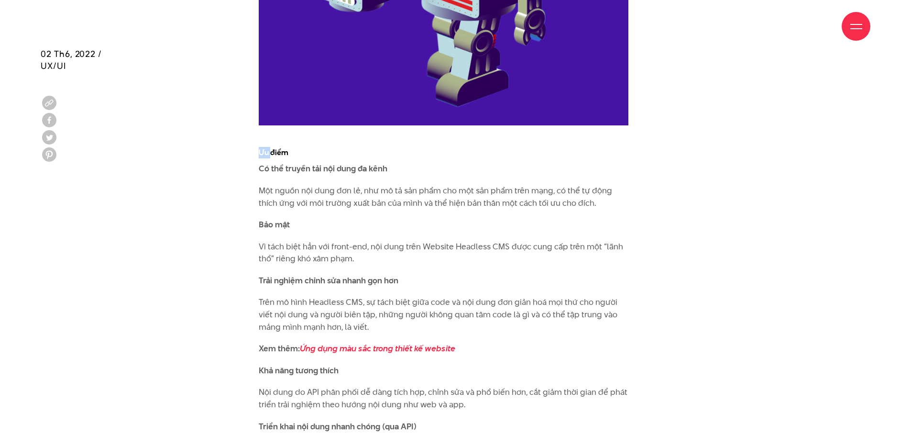
click at [264, 147] on h4 "Ưu điểm" at bounding box center [444, 152] width 370 height 11
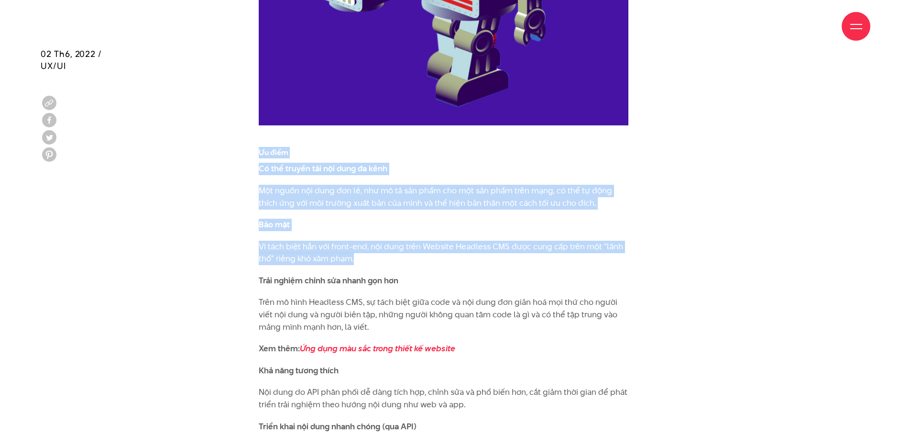
drag, startPoint x: 264, startPoint y: 144, endPoint x: 312, endPoint y: 229, distance: 97.7
click at [317, 241] on p "Vì tách biệt hẳn với front-end, nội dung trên Website Headless CMS được cung cấ…" at bounding box center [444, 253] width 370 height 24
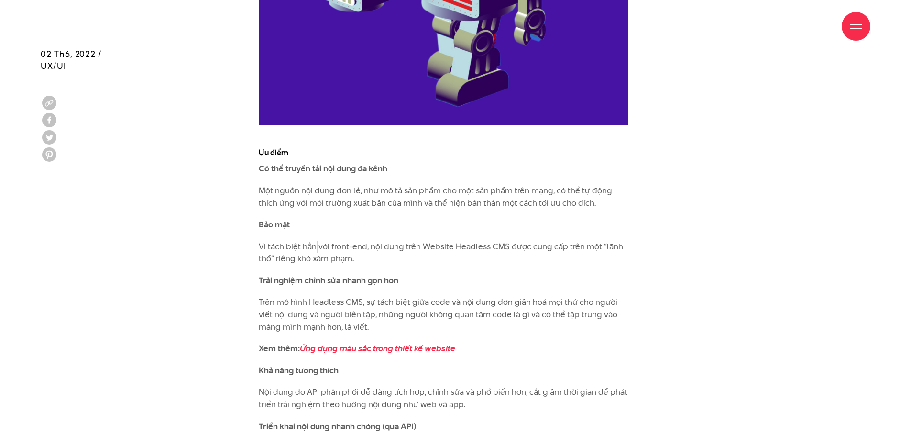
click at [317, 241] on p "Vì tách biệt hẳn với front-end, nội dung trên Website Headless CMS được cung cấ…" at bounding box center [444, 253] width 370 height 24
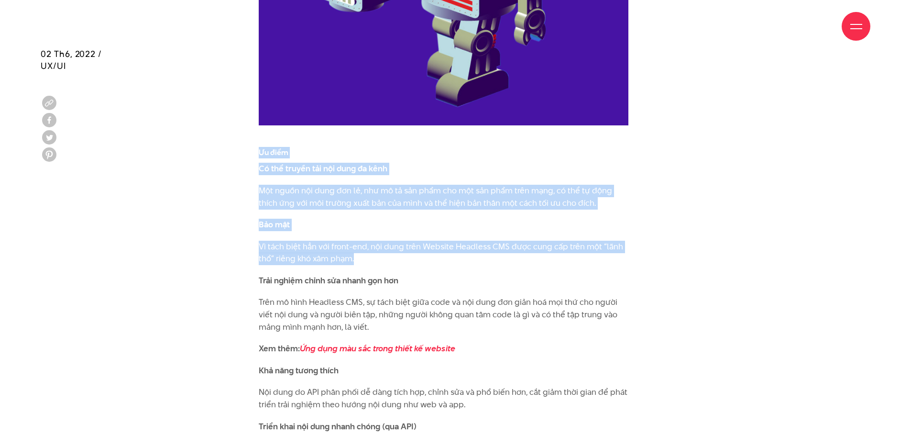
drag, startPoint x: 317, startPoint y: 229, endPoint x: 256, endPoint y: 133, distance: 113.9
click at [269, 147] on h4 "Ưu điểm" at bounding box center [444, 152] width 370 height 11
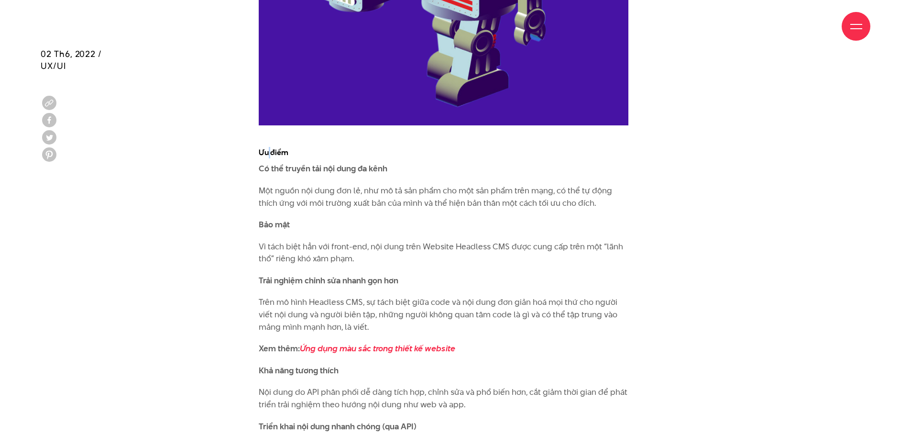
click at [269, 147] on h4 "Ưu điểm" at bounding box center [444, 152] width 370 height 11
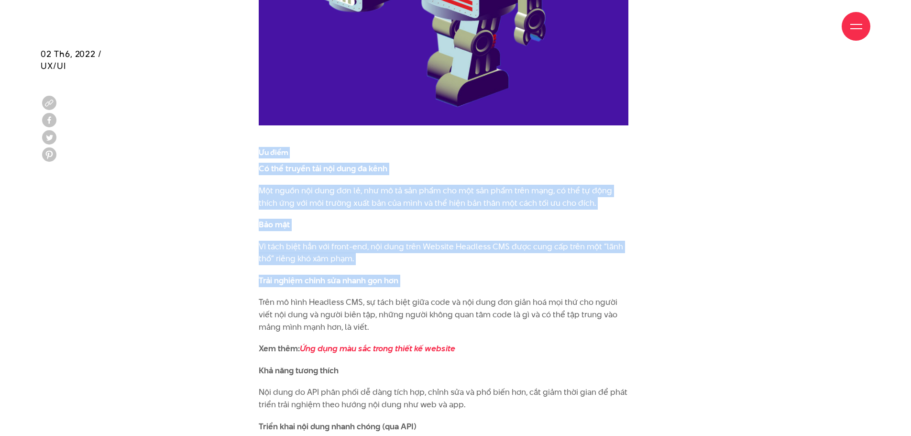
drag, startPoint x: 269, startPoint y: 137, endPoint x: 382, endPoint y: 254, distance: 162.0
click at [425, 241] on p "Vì tách biệt hẳn với front-end, nội dung trên Website Headless CMS được cung cấ…" at bounding box center [444, 253] width 370 height 24
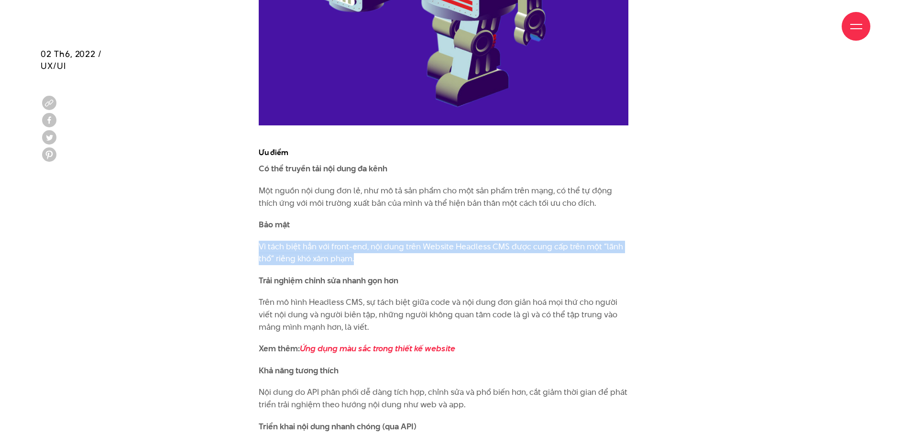
click at [424, 241] on p "Vì tách biệt hẳn với front-end, nội dung trên Website Headless CMS được cung cấ…" at bounding box center [444, 253] width 370 height 24
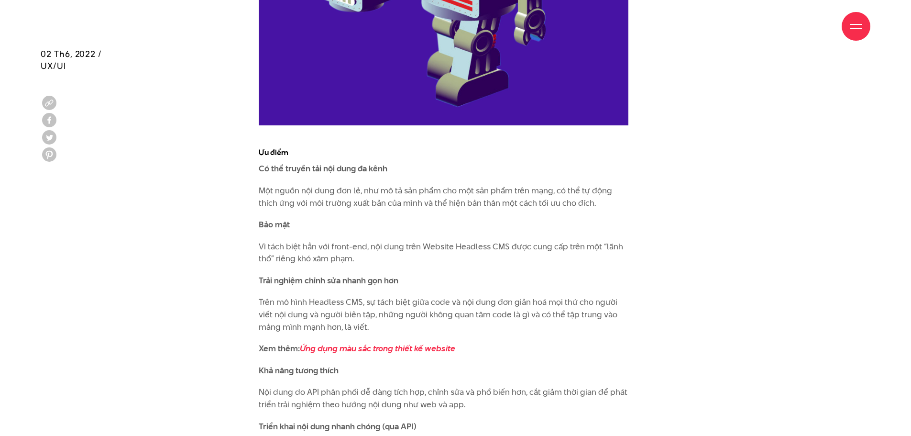
click at [263, 275] on strong "Trải nghiệm chỉnh sửa nhanh gọn hơn" at bounding box center [329, 280] width 140 height 11
drag, startPoint x: 263, startPoint y: 265, endPoint x: 284, endPoint y: 281, distance: 26.9
click at [265, 275] on strong "Trải nghiệm chỉnh sửa nhanh gọn hơn" at bounding box center [329, 280] width 140 height 11
click at [266, 296] on p "Trên mô hình Headless CMS, sự tách biệt giữa code và nội dung đơn giản hoá mọi …" at bounding box center [444, 314] width 370 height 37
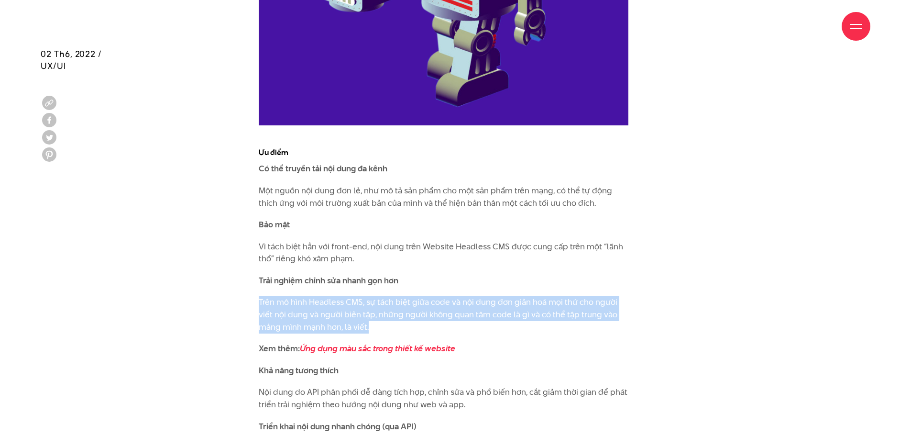
drag, startPoint x: 266, startPoint y: 287, endPoint x: 355, endPoint y: 310, distance: 91.4
click at [355, 310] on p "Trên mô hình Headless CMS, sự tách biệt giữa code và nội dung đơn giản hoá mọi …" at bounding box center [444, 314] width 370 height 37
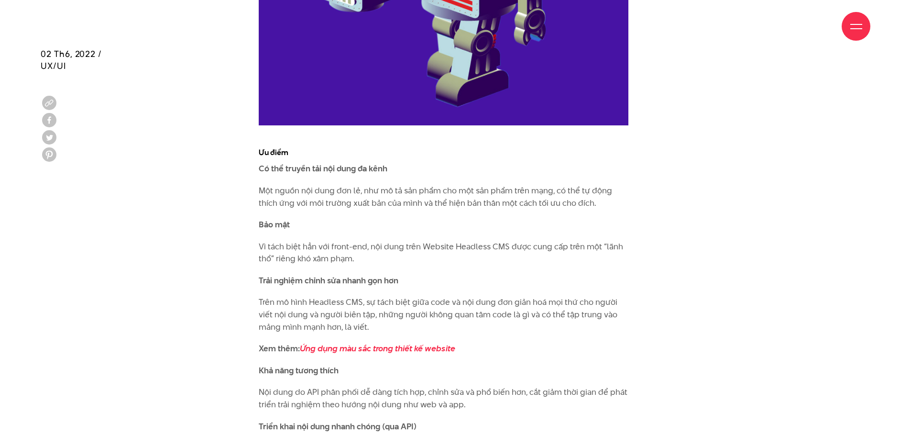
click at [379, 275] on strong "Trải nghiệm chỉnh sửa nhanh gọn hơn" at bounding box center [329, 280] width 140 height 11
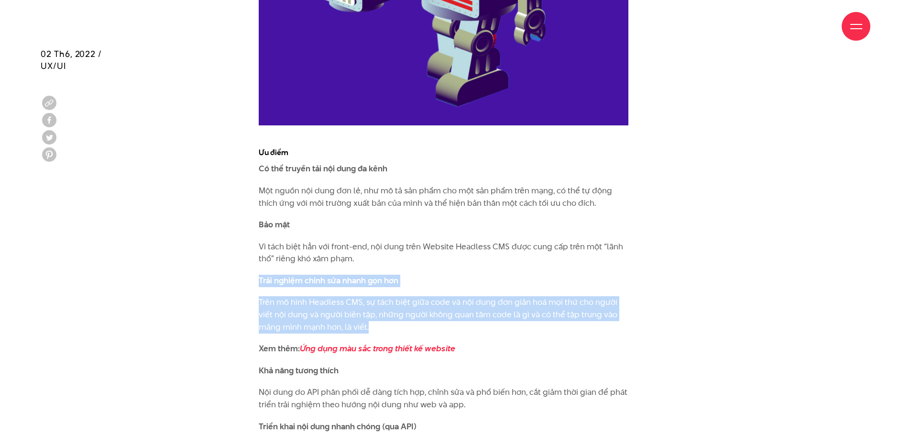
drag, startPoint x: 379, startPoint y: 271, endPoint x: 377, endPoint y: 289, distance: 18.8
click at [377, 296] on p "Trên mô hình Headless CMS, sự tách biệt giữa code và nội dung đơn giản hoá mọi …" at bounding box center [444, 314] width 370 height 37
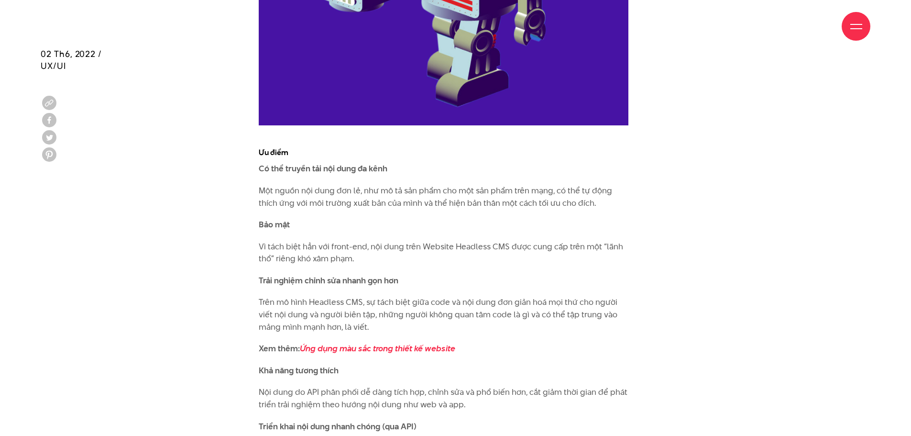
click at [387, 275] on strong "Trải nghiệm chỉnh sửa nhanh gọn hơn" at bounding box center [329, 280] width 140 height 11
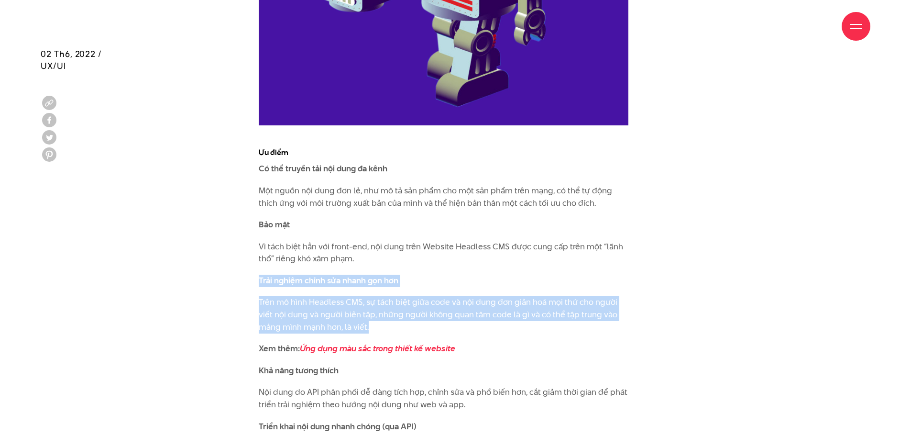
drag, startPoint x: 387, startPoint y: 269, endPoint x: 386, endPoint y: 293, distance: 24.0
click at [439, 275] on p "Trải nghiệm chỉnh sửa nhanh gọn hơn" at bounding box center [444, 281] width 370 height 12
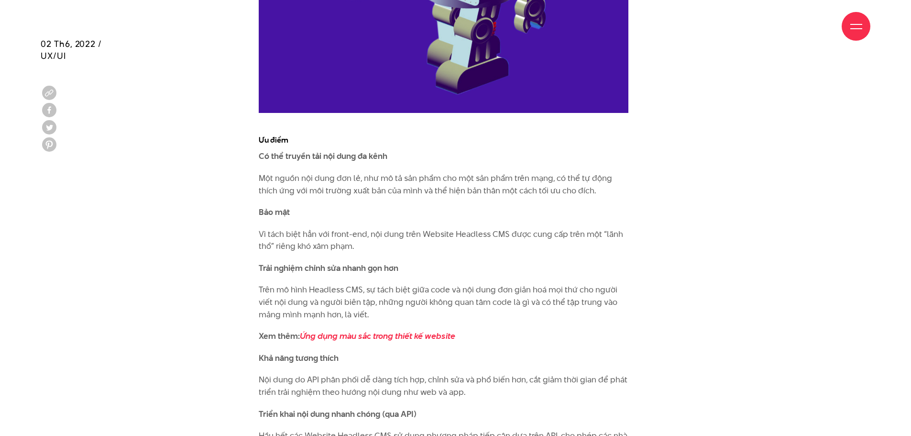
scroll to position [3649, 0]
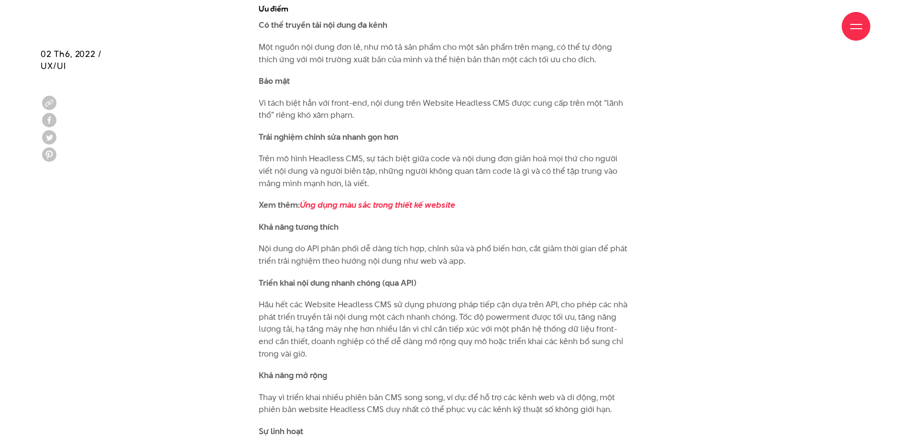
click at [261, 221] on strong "Khả năng tương thích" at bounding box center [299, 226] width 80 height 11
click at [263, 243] on p "Nội dung do API phân phối dễ dàng tích hợp, chỉnh sửa và phổ biến hơn, cắt giảm…" at bounding box center [444, 255] width 370 height 24
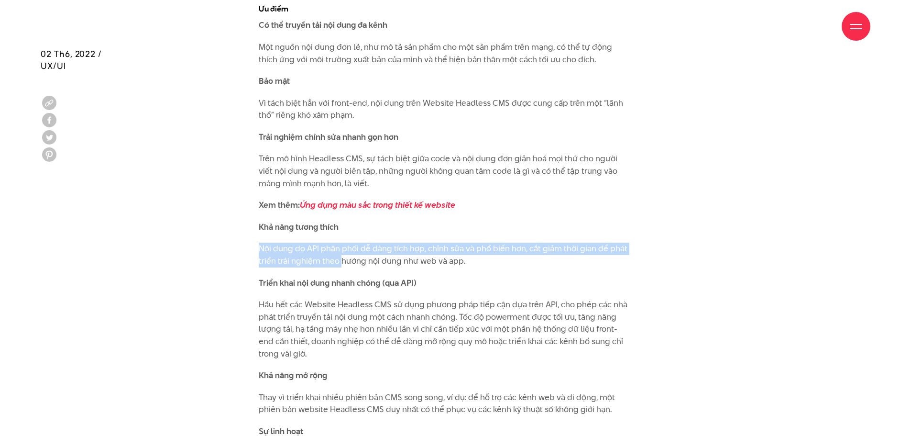
drag, startPoint x: 263, startPoint y: 239, endPoint x: 339, endPoint y: 249, distance: 76.2
click at [339, 249] on p "Nội dung do API phân phối dễ dàng tích hợp, chỉnh sửa và phổ biến hơn, cắt giảm…" at bounding box center [444, 255] width 370 height 24
click at [349, 243] on p "Nội dung do API phân phối dễ dàng tích hợp, chỉnh sửa và phổ biến hơn, cắt giảm…" at bounding box center [444, 255] width 370 height 24
drag, startPoint x: 349, startPoint y: 237, endPoint x: 488, endPoint y: 232, distance: 139.3
click at [488, 243] on p "Nội dung do API phân phối dễ dàng tích hợp, chỉnh sửa và phổ biến hơn, cắt giảm…" at bounding box center [444, 255] width 370 height 24
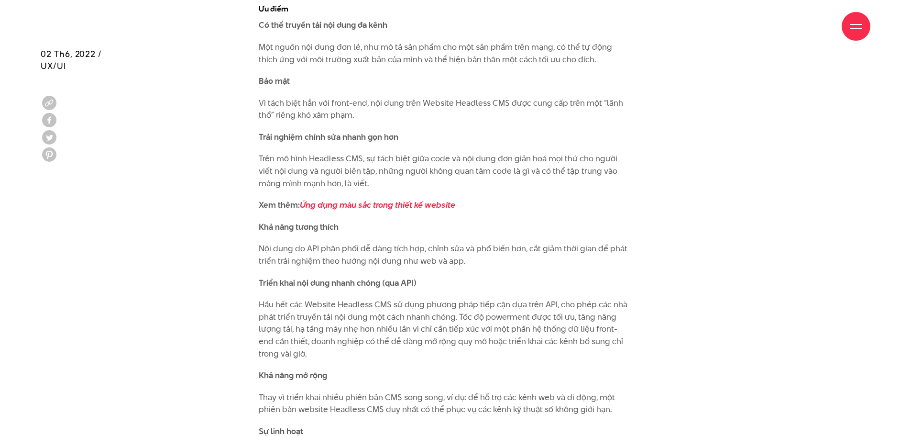
click at [393, 255] on p "Nội dung do API phân phối dễ dàng tích hợp, chỉnh sửa và phổ biến hơn, cắt giảm…" at bounding box center [444, 255] width 370 height 24
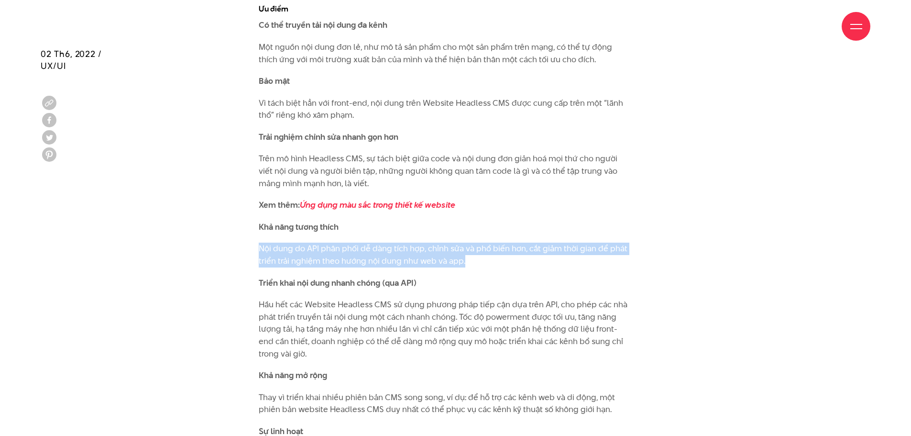
click at [393, 255] on p "Nội dung do API phân phối dễ dàng tích hợp, chỉnh sửa và phổ biến hơn, cắt giảm…" at bounding box center [444, 255] width 370 height 24
click at [418, 243] on p "Nội dung do API phân phối dễ dàng tích hợp, chỉnh sửa và phổ biến hơn, cắt giảm…" at bounding box center [444, 255] width 370 height 24
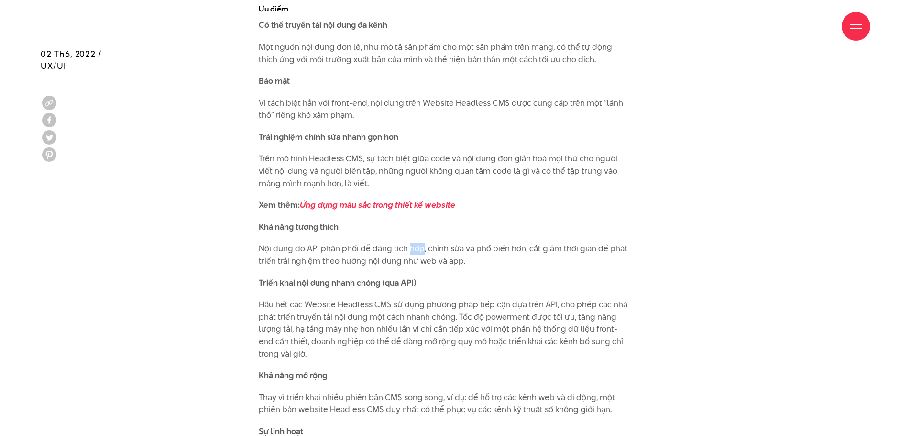
click at [418, 243] on p "Nội dung do API phân phối dễ dàng tích hợp, chỉnh sửa và phổ biến hơn, cắt giảm…" at bounding box center [444, 255] width 370 height 24
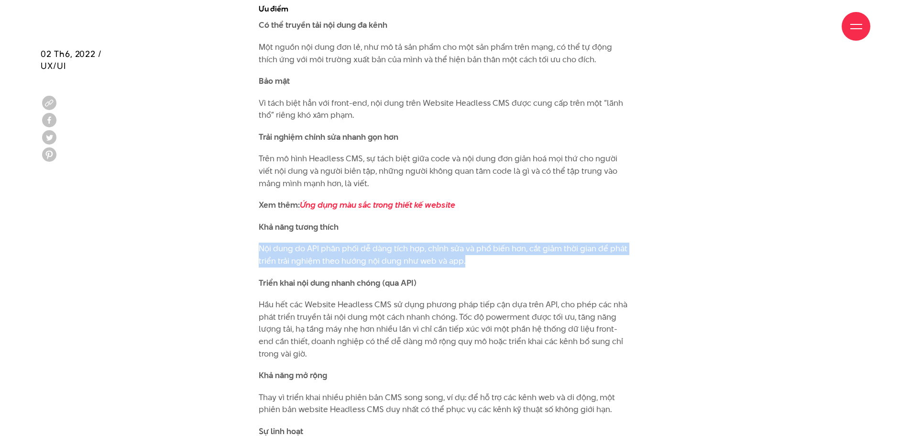
click at [418, 243] on p "Nội dung do API phân phối dễ dàng tích hợp, chỉnh sửa và phổ biến hơn, cắt giảm…" at bounding box center [444, 255] width 370 height 24
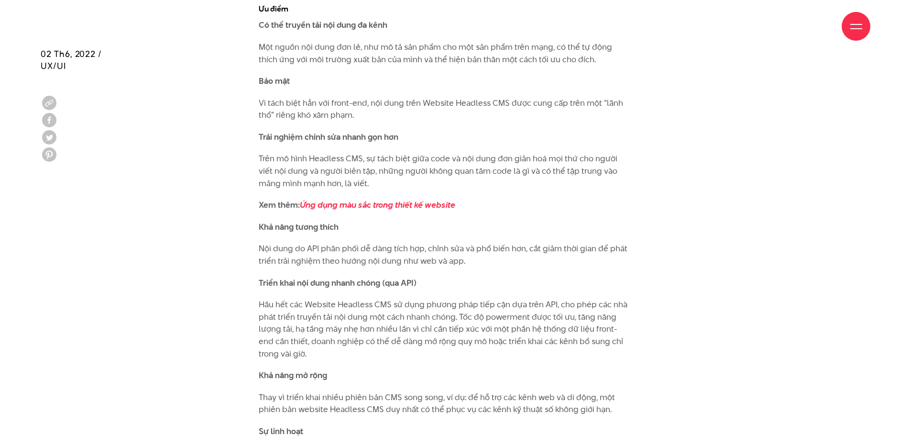
click at [327, 277] on strong "Triển khai nội dung nhanh chóng (qua API)" at bounding box center [338, 282] width 158 height 11
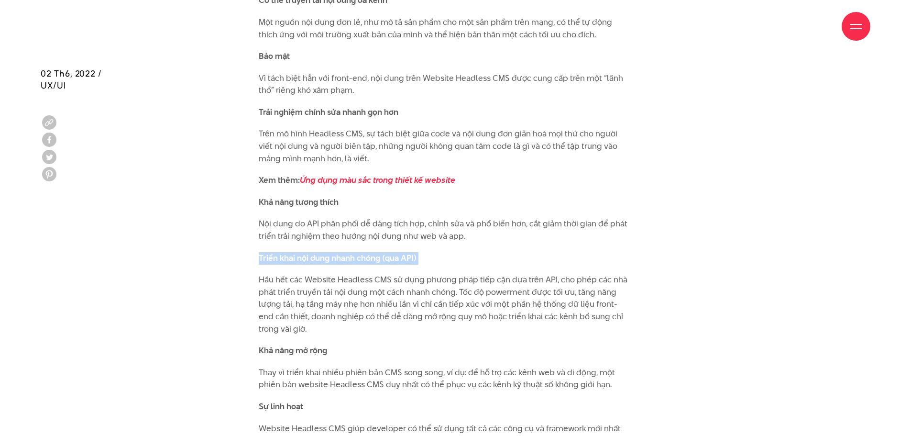
scroll to position [3697, 0]
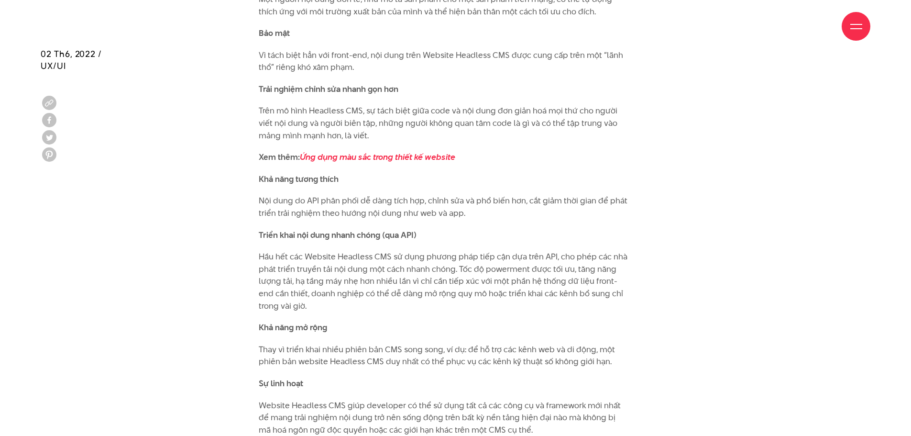
click at [319, 251] on p "Hầu hết các Website Headless CMS sử dụng phương pháp tiếp cận dựa trên API, cho…" at bounding box center [444, 281] width 370 height 61
drag, startPoint x: 319, startPoint y: 243, endPoint x: 376, endPoint y: 245, distance: 57.4
click at [376, 251] on p "Hầu hết các Website Headless CMS sử dụng phương pháp tiếp cận dựa trên API, cho…" at bounding box center [444, 281] width 370 height 61
click at [392, 251] on p "Hầu hết các Website Headless CMS sử dụng phương pháp tiếp cận dựa trên API, cho…" at bounding box center [444, 281] width 370 height 61
drag, startPoint x: 392, startPoint y: 245, endPoint x: 548, endPoint y: 246, distance: 155.5
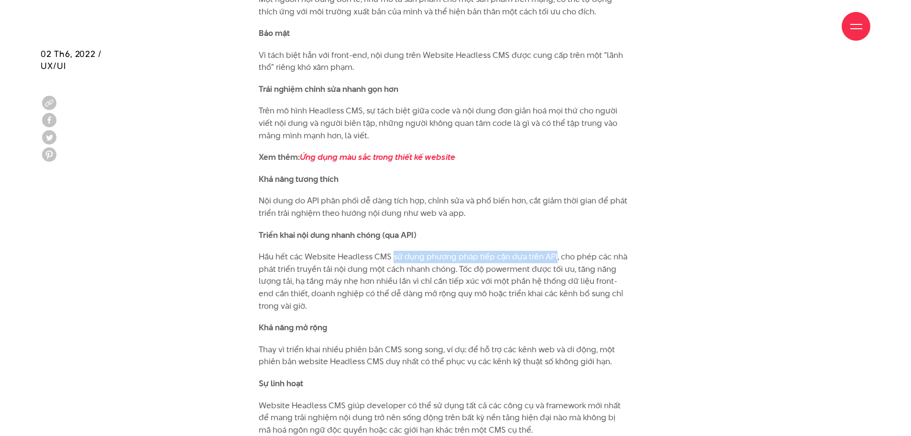
click at [548, 251] on p "Hầu hết các Website Headless CMS sử dụng phương pháp tiếp cận dựa trên API, cho…" at bounding box center [444, 281] width 370 height 61
drag, startPoint x: 548, startPoint y: 246, endPoint x: 348, endPoint y: 248, distance: 200.0
click at [348, 251] on p "Hầu hết các Website Headless CMS sử dụng phương pháp tiếp cận dựa trên API, cho…" at bounding box center [444, 281] width 370 height 61
click at [311, 259] on p "Hầu hết các Website Headless CMS sử dụng phương pháp tiếp cận dựa trên API, cho…" at bounding box center [444, 281] width 370 height 61
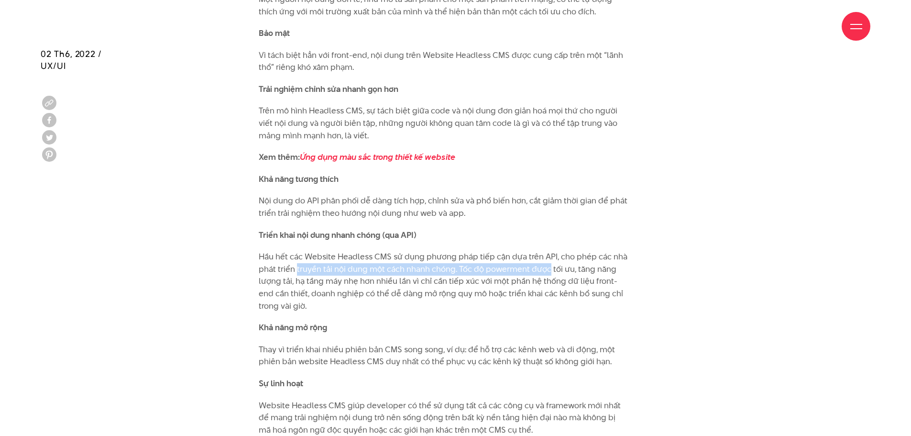
drag, startPoint x: 311, startPoint y: 259, endPoint x: 545, endPoint y: 260, distance: 233.9
click at [545, 260] on p "Hầu hết các Website Headless CMS sử dụng phương pháp tiếp cận dựa trên API, cho…" at bounding box center [444, 281] width 370 height 61
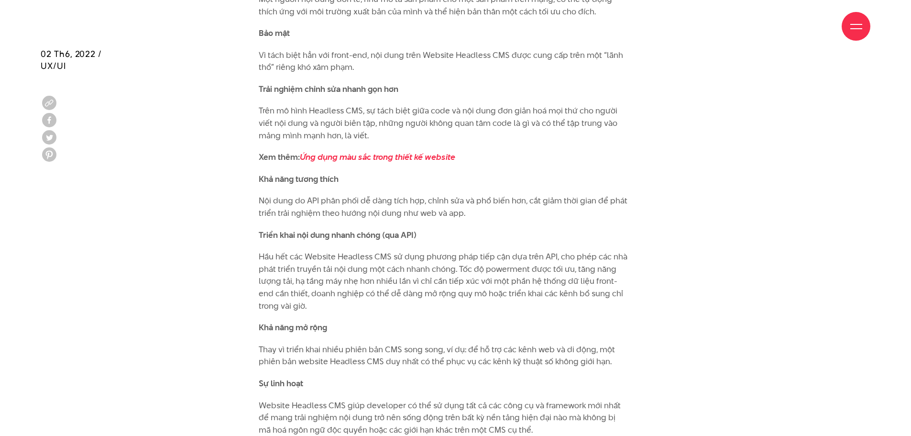
click at [562, 259] on p "Hầu hết các Website Headless CMS sử dụng phương pháp tiếp cận dựa trên API, cho…" at bounding box center [444, 281] width 370 height 61
drag, startPoint x: 562, startPoint y: 259, endPoint x: 370, endPoint y: 259, distance: 191.8
click at [370, 259] on p "Hầu hết các Website Headless CMS sử dụng phương pháp tiếp cận dựa trên API, cho…" at bounding box center [444, 281] width 370 height 61
click at [424, 256] on p "Hầu hết các Website Headless CMS sử dụng phương pháp tiếp cận dựa trên API, cho…" at bounding box center [444, 281] width 370 height 61
click at [295, 266] on p "Hầu hết các Website Headless CMS sử dụng phương pháp tiếp cận dựa trên API, cho…" at bounding box center [444, 281] width 370 height 61
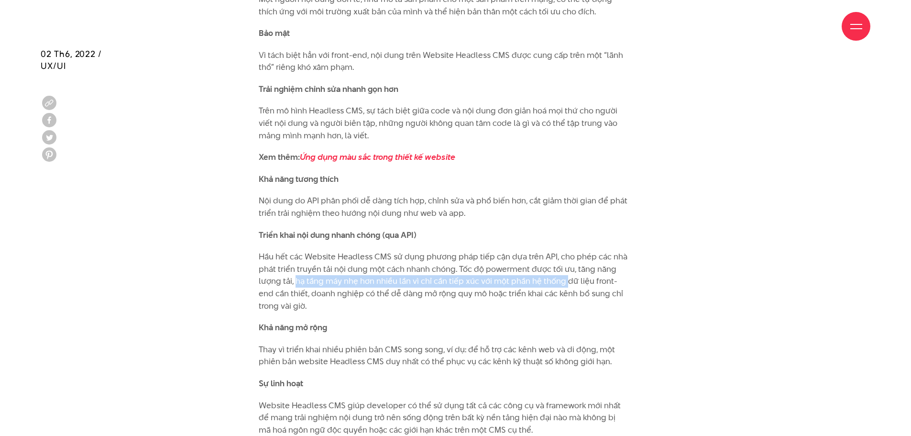
drag, startPoint x: 295, startPoint y: 266, endPoint x: 561, endPoint y: 269, distance: 266.0
click at [561, 269] on p "Hầu hết các Website Headless CMS sử dụng phương pháp tiếp cận dựa trên API, cho…" at bounding box center [444, 281] width 370 height 61
click at [423, 269] on p "Hầu hết các Website Headless CMS sử dụng phương pháp tiếp cận dựa trên API, cho…" at bounding box center [444, 281] width 370 height 61
drag, startPoint x: 423, startPoint y: 269, endPoint x: 560, endPoint y: 268, distance: 136.8
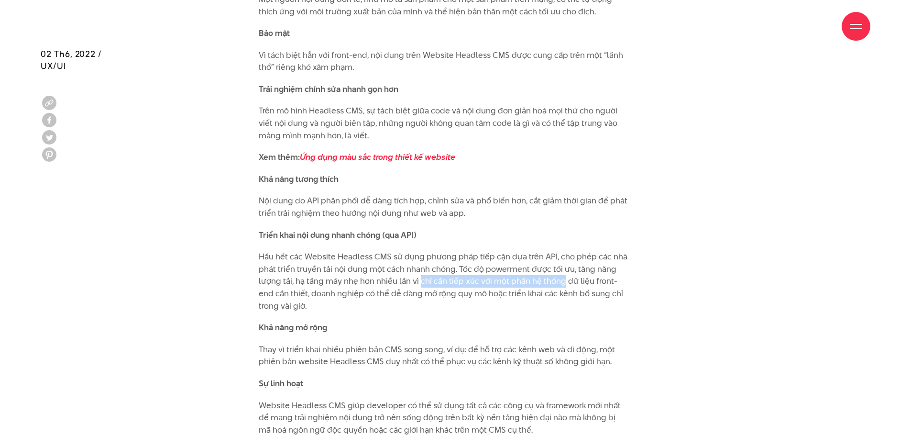
click at [560, 268] on p "Hầu hết các Website Headless CMS sử dụng phương pháp tiếp cận dựa trên API, cho…" at bounding box center [444, 281] width 370 height 61
click at [302, 278] on p "Hầu hết các Website Headless CMS sử dụng phương pháp tiếp cận dựa trên API, cho…" at bounding box center [444, 281] width 370 height 61
drag, startPoint x: 302, startPoint y: 278, endPoint x: 553, endPoint y: 281, distance: 250.7
click at [553, 281] on p "Hầu hết các Website Headless CMS sử dụng phương pháp tiếp cận dựa trên API, cho…" at bounding box center [444, 281] width 370 height 61
click at [445, 265] on p "Hầu hết các Website Headless CMS sử dụng phương pháp tiếp cận dựa trên API, cho…" at bounding box center [444, 281] width 370 height 61
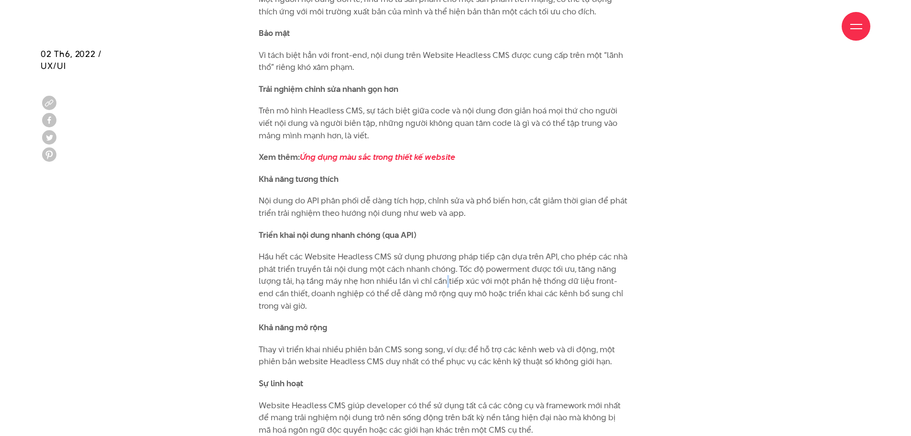
click at [445, 265] on p "Hầu hết các Website Headless CMS sử dụng phương pháp tiếp cận dựa trên API, cho…" at bounding box center [444, 281] width 370 height 61
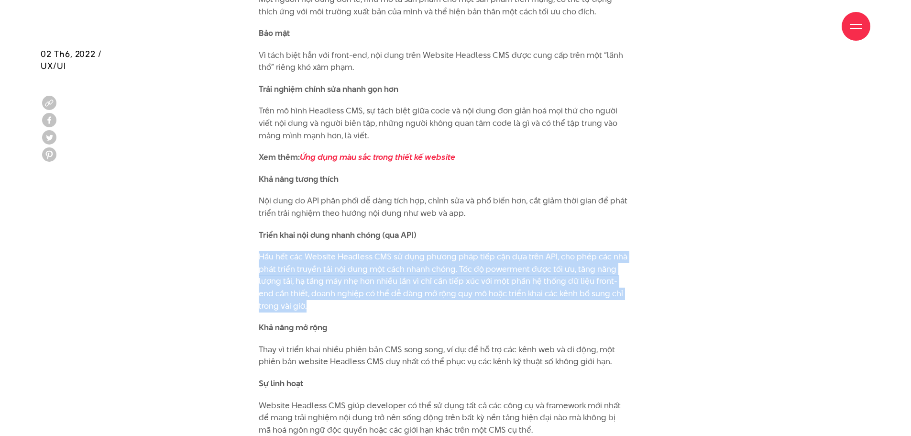
click at [445, 265] on p "Hầu hết các Website Headless CMS sử dụng phương pháp tiếp cận dựa trên API, cho…" at bounding box center [444, 281] width 370 height 61
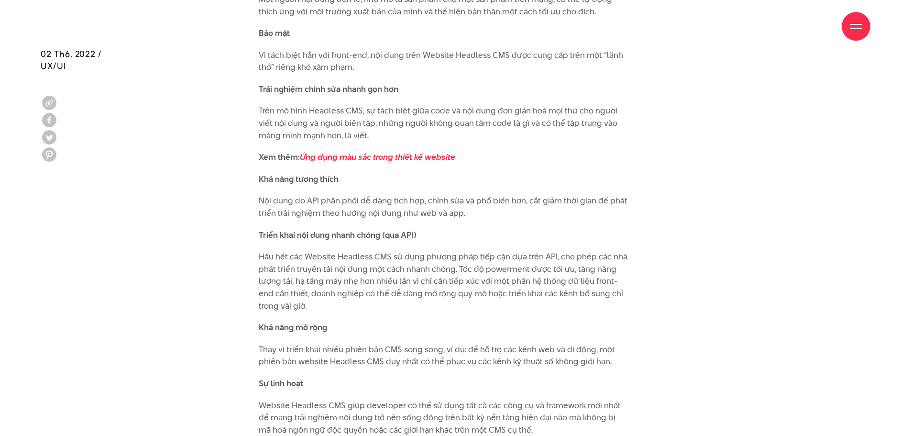
click at [322, 229] on strong "Triển khai nội dung nhanh chóng (qua API)" at bounding box center [338, 234] width 158 height 11
click at [264, 251] on p "Hầu hết các Website Headless CMS sử dụng phương pháp tiếp cận dựa trên API, cho…" at bounding box center [444, 281] width 370 height 61
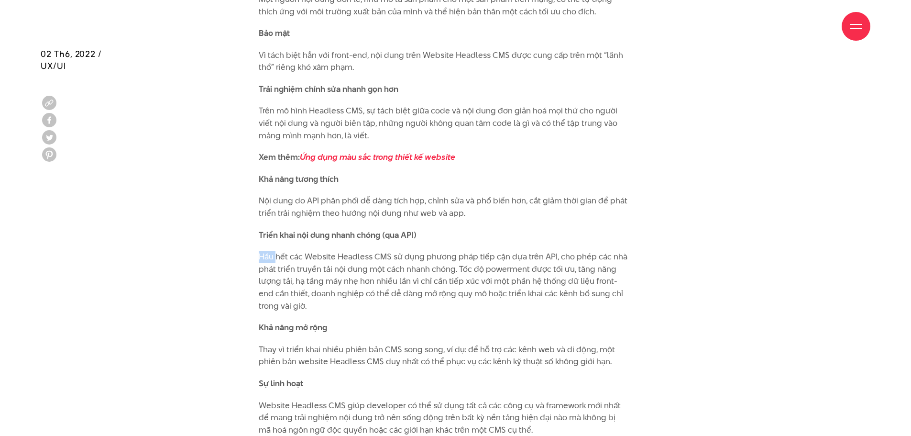
click at [264, 251] on p "Hầu hết các Website Headless CMS sử dụng phương pháp tiếp cận dựa trên API, cho…" at bounding box center [444, 281] width 370 height 61
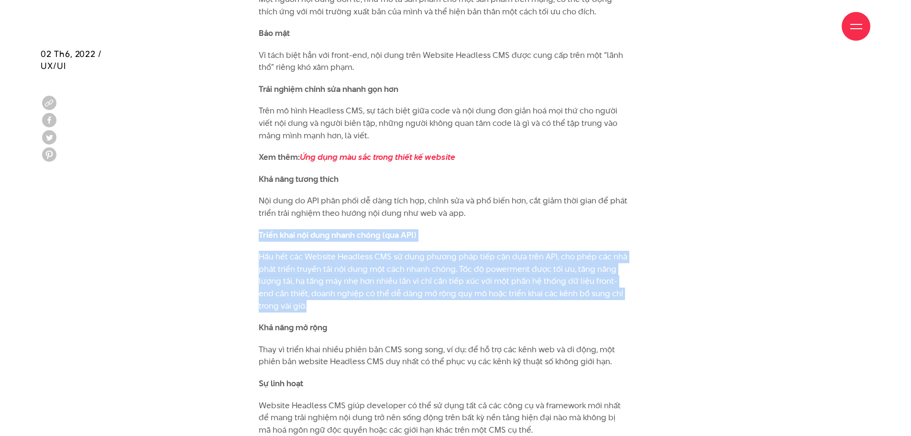
drag, startPoint x: 264, startPoint y: 244, endPoint x: 264, endPoint y: 222, distance: 22.5
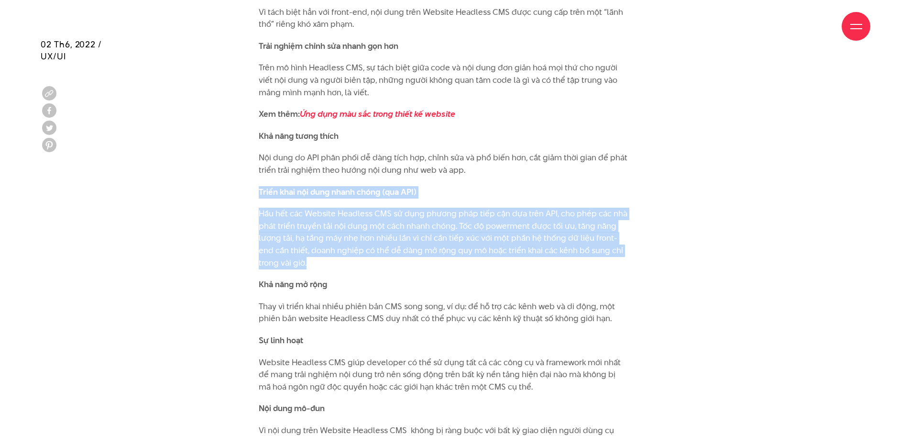
scroll to position [3745, 0]
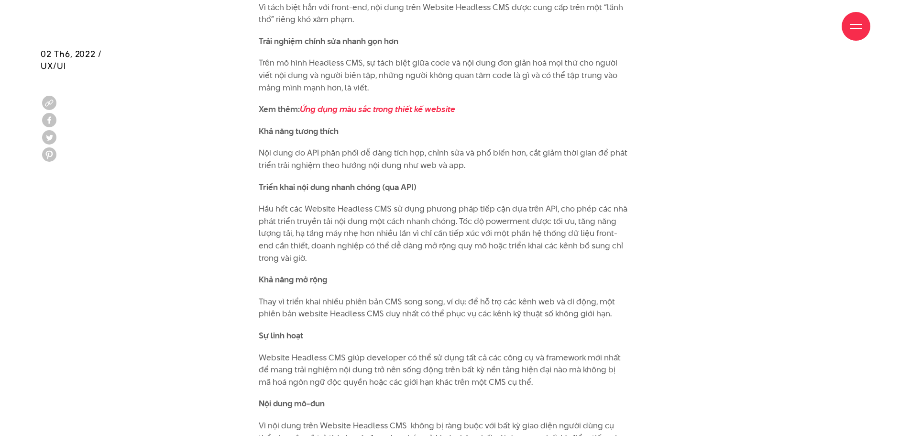
click at [266, 274] on strong "Khả năng mở rộng" at bounding box center [293, 279] width 68 height 11
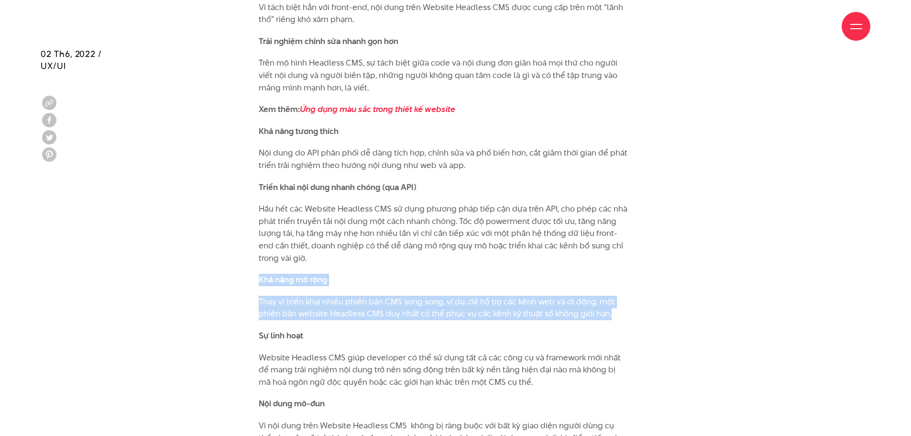
drag, startPoint x: 266, startPoint y: 268, endPoint x: 276, endPoint y: 293, distance: 26.7
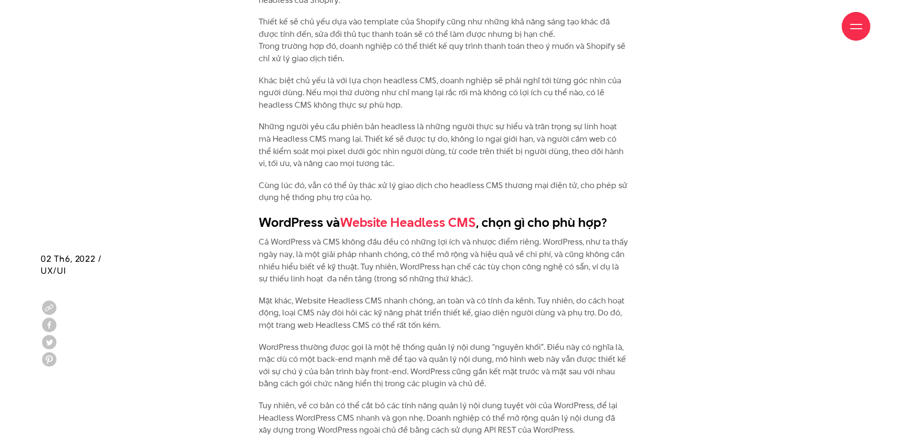
scroll to position [5419, 0]
